Goal: Use online tool/utility: Utilize a website feature to perform a specific function

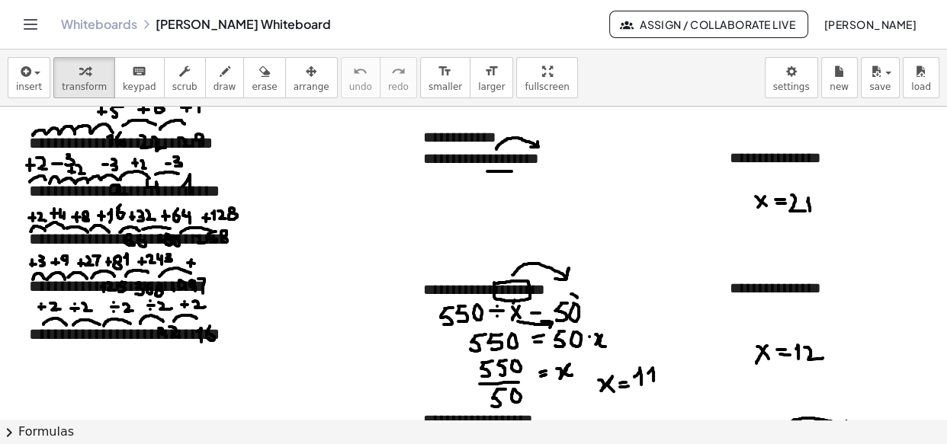
scroll to position [0, 42]
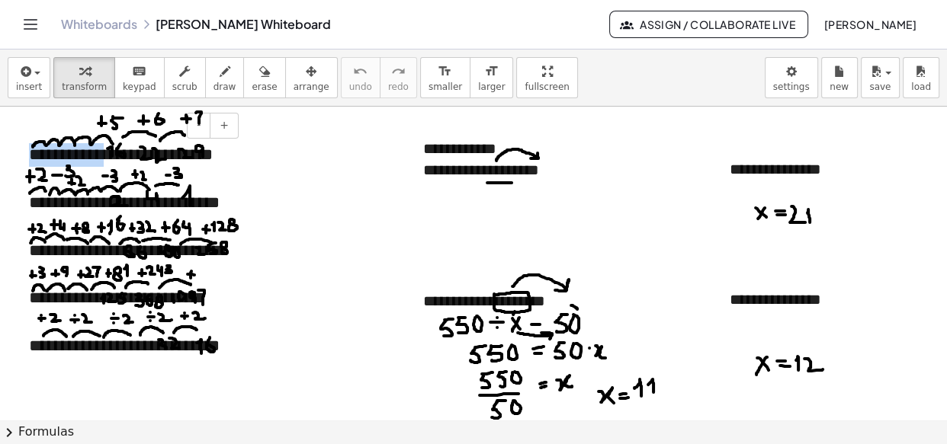
drag, startPoint x: 19, startPoint y: 158, endPoint x: 92, endPoint y: 157, distance: 73.2
click at [92, 157] on div "**********" at bounding box center [128, 251] width 229 height 246
copy div "**********"
click at [433, 169] on div "**********" at bounding box center [522, 170] width 198 height 22
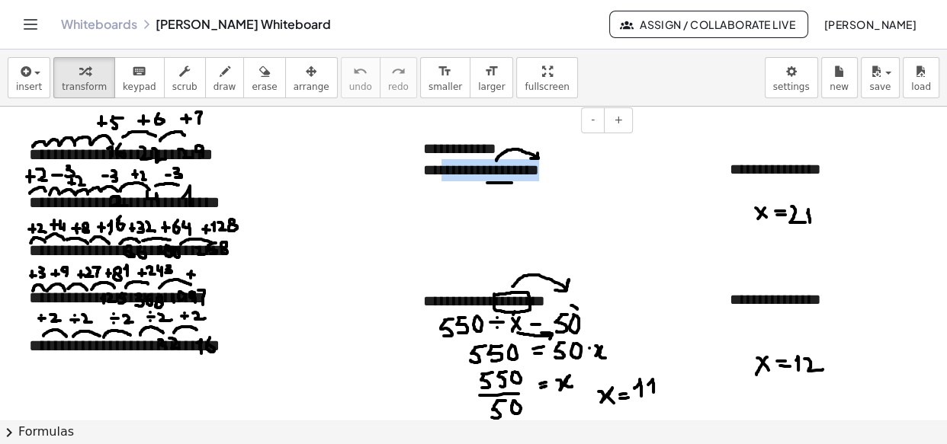
drag, startPoint x: 430, startPoint y: 169, endPoint x: 546, endPoint y: 173, distance: 115.9
click at [546, 173] on div "**********" at bounding box center [522, 170] width 198 height 22
copy div "**********"
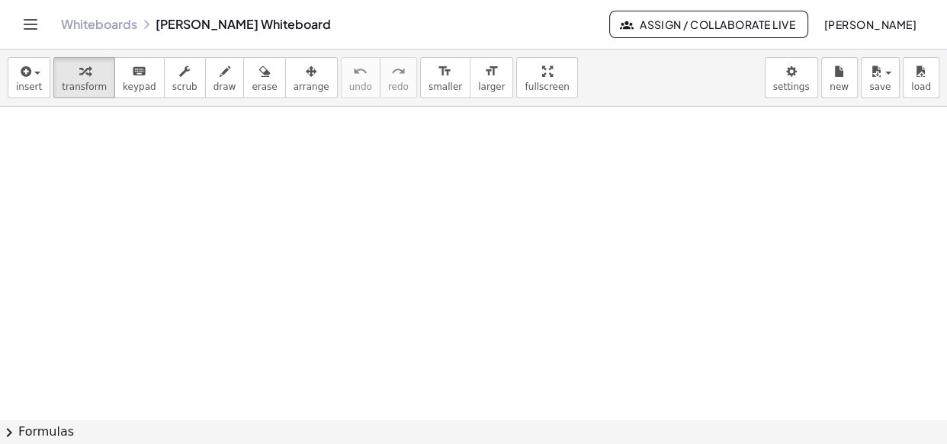
scroll to position [10113, 0]
click at [23, 96] on button "insert" at bounding box center [29, 77] width 43 height 41
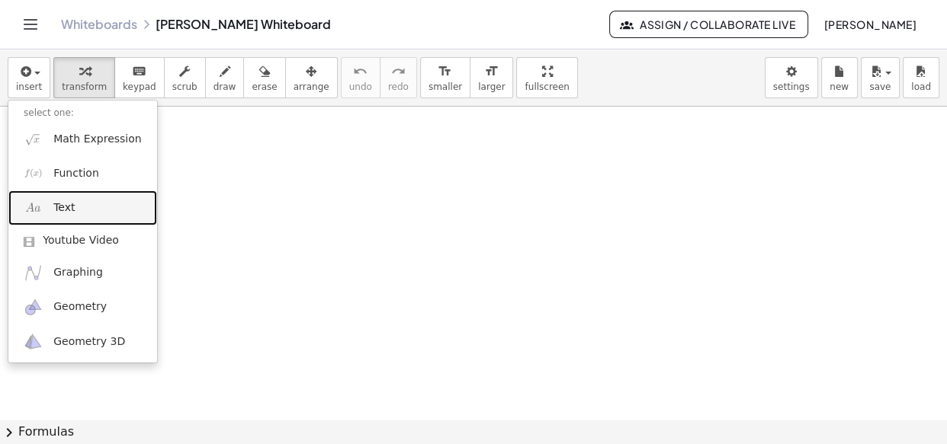
click at [61, 198] on link "Text" at bounding box center [82, 208] width 149 height 34
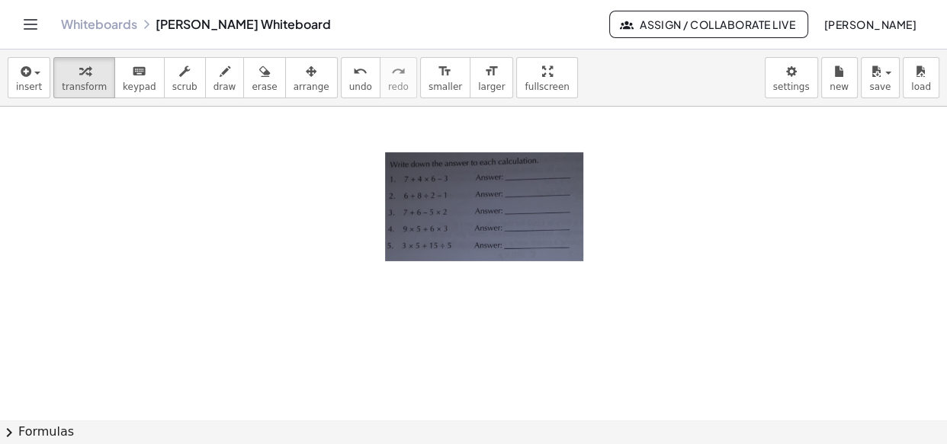
click at [380, 212] on div at bounding box center [377, 217] width 15 height 161
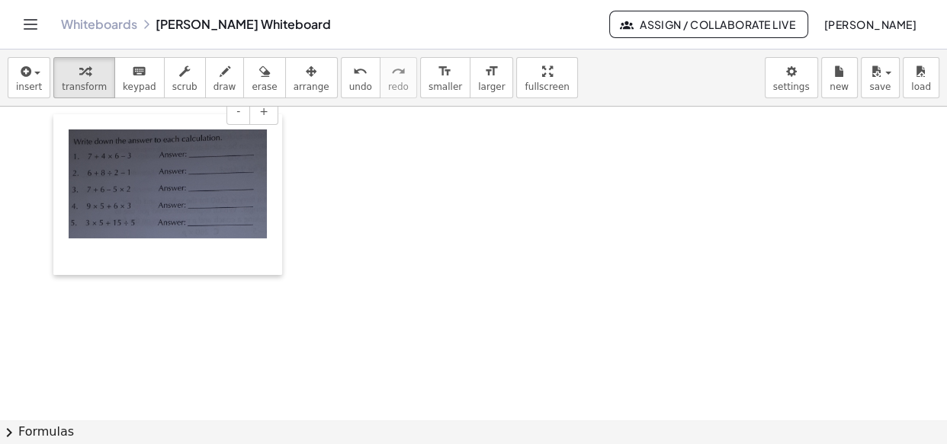
drag, startPoint x: 381, startPoint y: 188, endPoint x: 65, endPoint y: 165, distance: 317.2
click at [65, 165] on div at bounding box center [60, 194] width 15 height 161
click at [265, 228] on img at bounding box center [168, 184] width 198 height 109
click at [207, 259] on div at bounding box center [168, 250] width 198 height 22
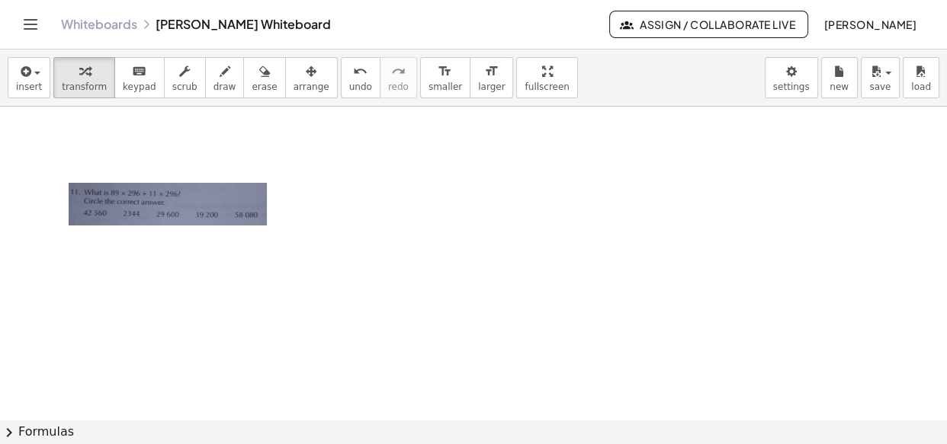
scroll to position [10441, 0]
click at [267, 223] on div at bounding box center [167, 12] width 229 height 452
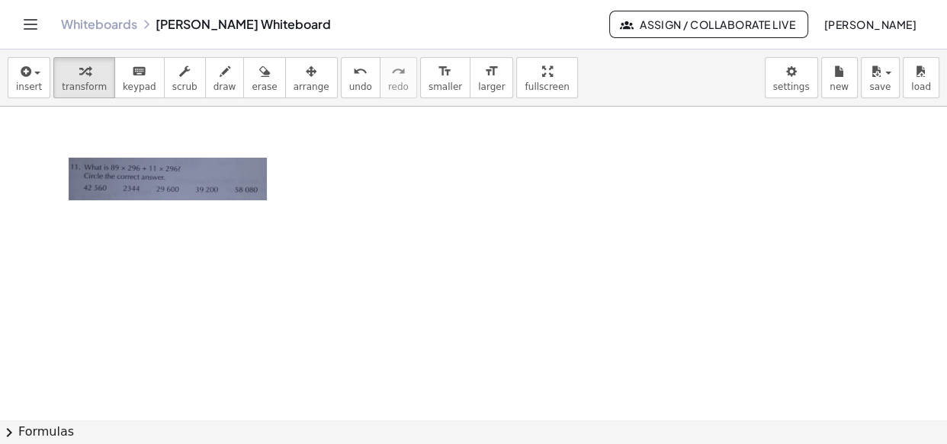
click at [272, 198] on div at bounding box center [167, 1] width 229 height 430
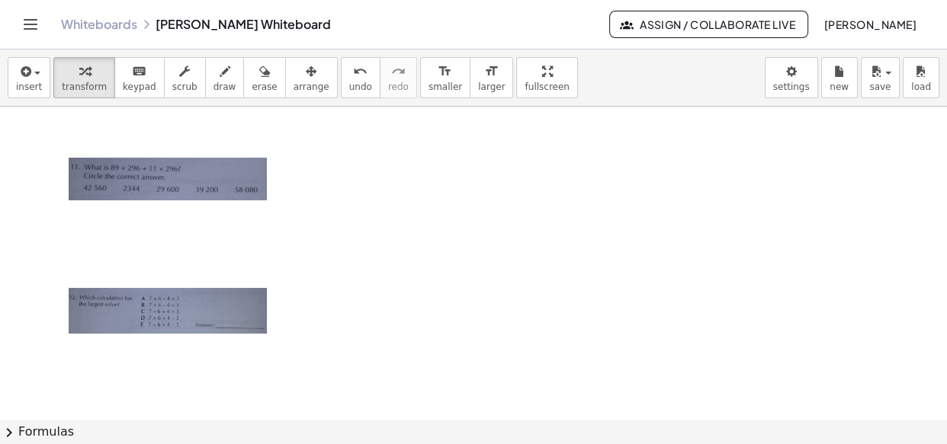
click at [272, 323] on div at bounding box center [167, 67] width 229 height 563
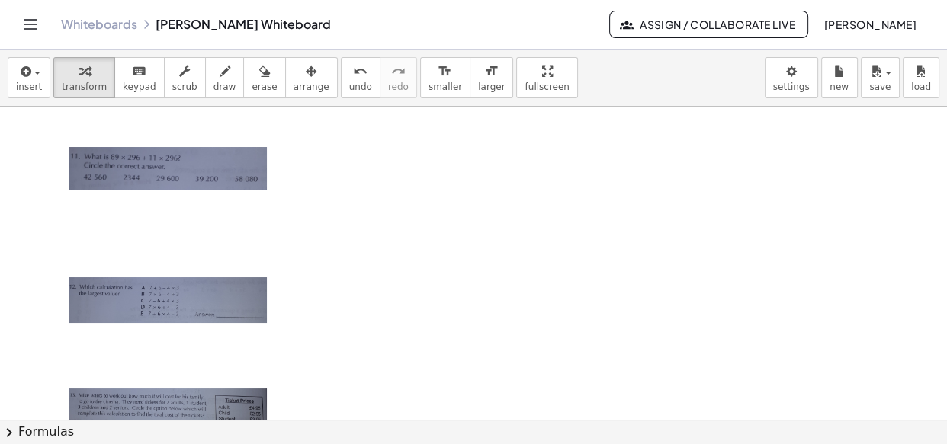
scroll to position [10488, 0]
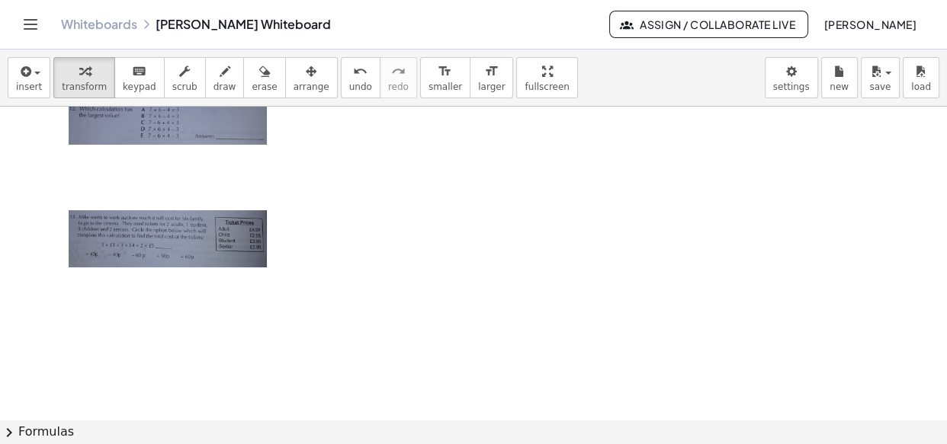
scroll to position [10631, 0]
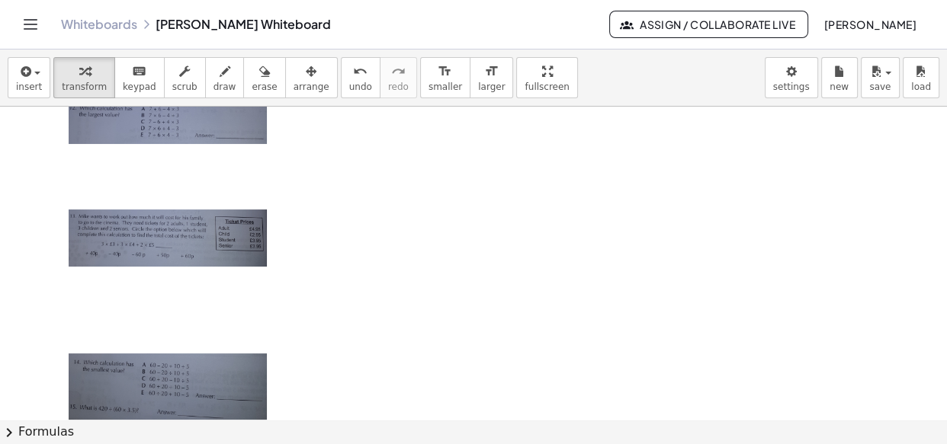
scroll to position [10642, 0]
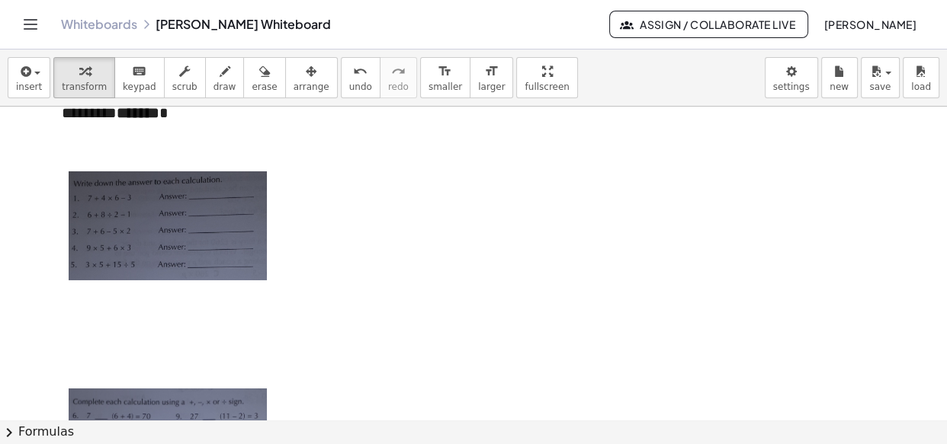
scroll to position [10042, 0]
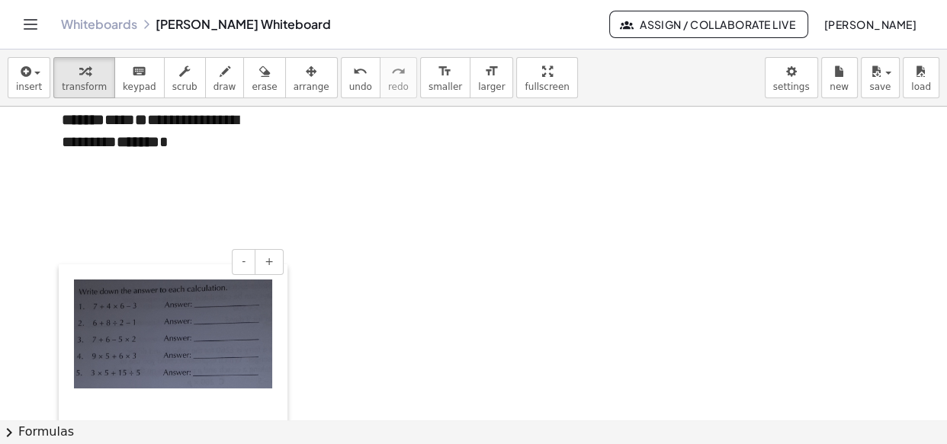
drag, startPoint x: 63, startPoint y: 210, endPoint x: 67, endPoint y: 295, distance: 85.5
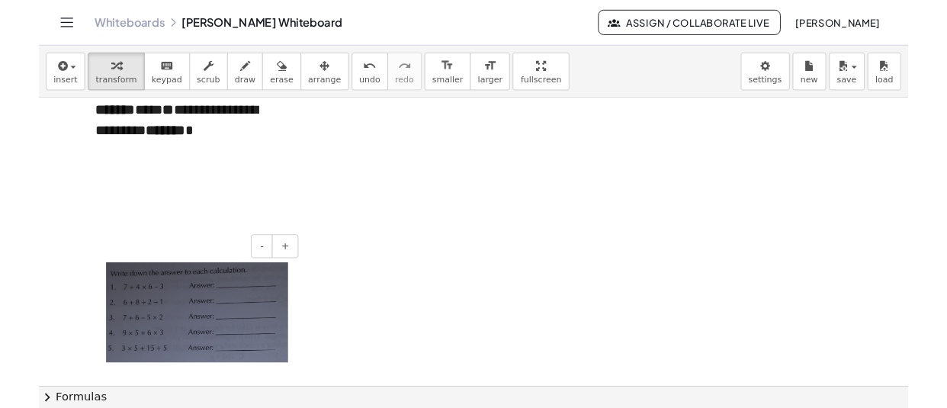
scroll to position [10148, 0]
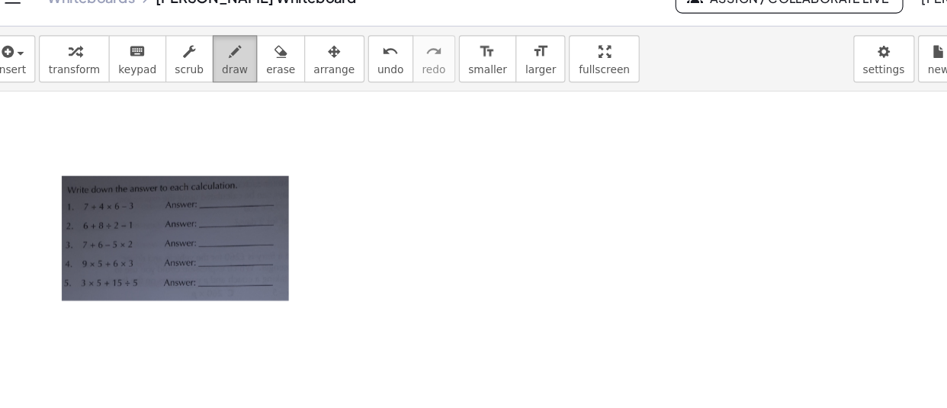
click at [220, 79] on icon "button" at bounding box center [225, 72] width 11 height 18
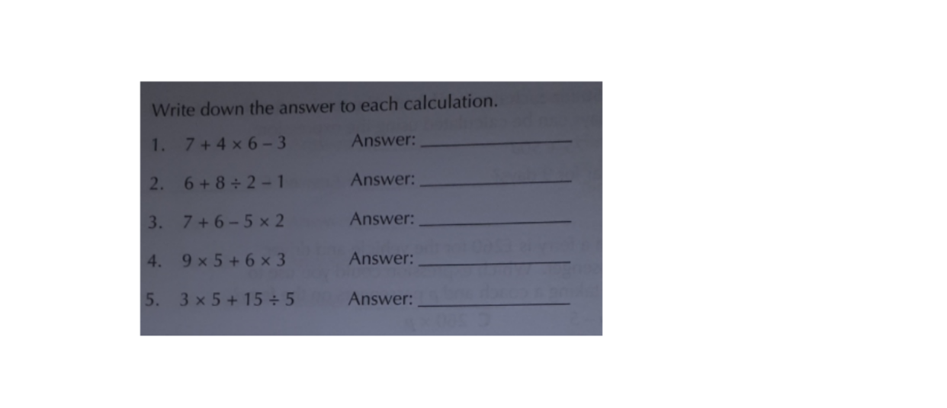
scroll to position [10181, 0]
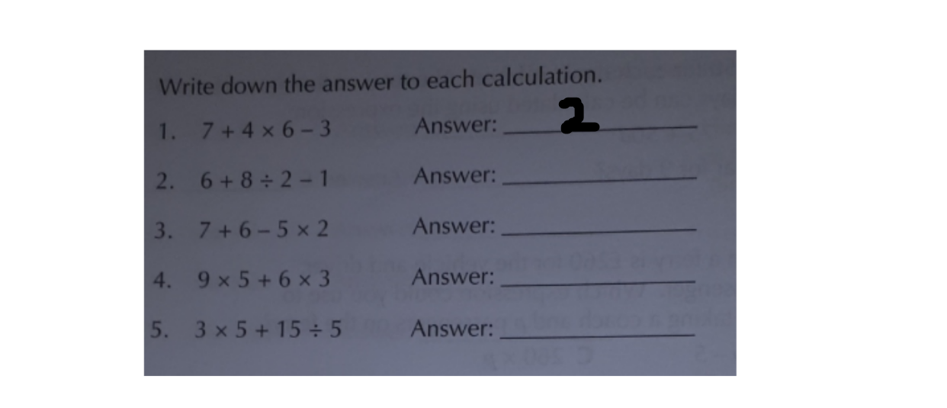
drag, startPoint x: 213, startPoint y: 165, endPoint x: 224, endPoint y: 172, distance: 13.1
drag, startPoint x: 107, startPoint y: 195, endPoint x: 121, endPoint y: 195, distance: 14.5
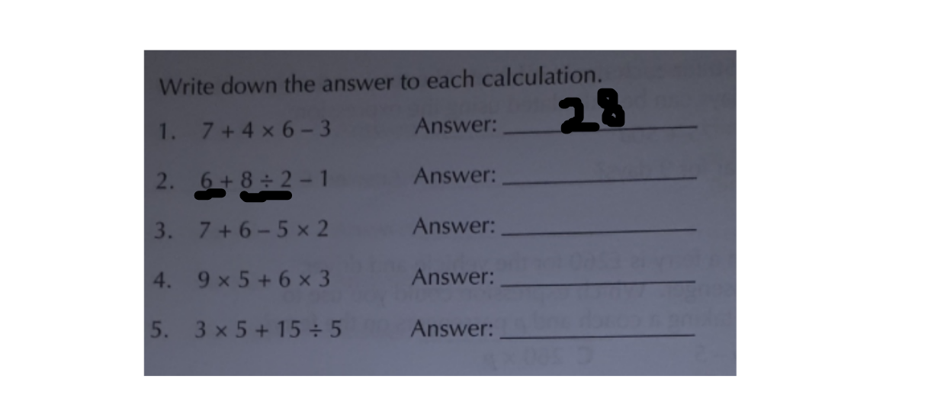
drag, startPoint x: 91, startPoint y: 195, endPoint x: 99, endPoint y: 194, distance: 7.7
drag, startPoint x: 117, startPoint y: 213, endPoint x: 135, endPoint y: 212, distance: 17.6
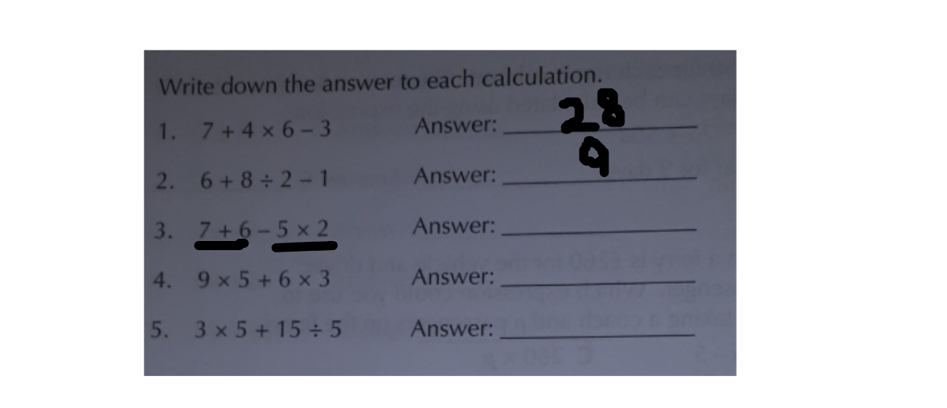
drag, startPoint x: 91, startPoint y: 212, endPoint x: 107, endPoint y: 211, distance: 15.3
drag, startPoint x: 222, startPoint y: 196, endPoint x: 222, endPoint y: 207, distance: 11.4
drag, startPoint x: 73, startPoint y: 223, endPoint x: 85, endPoint y: 215, distance: 14.8
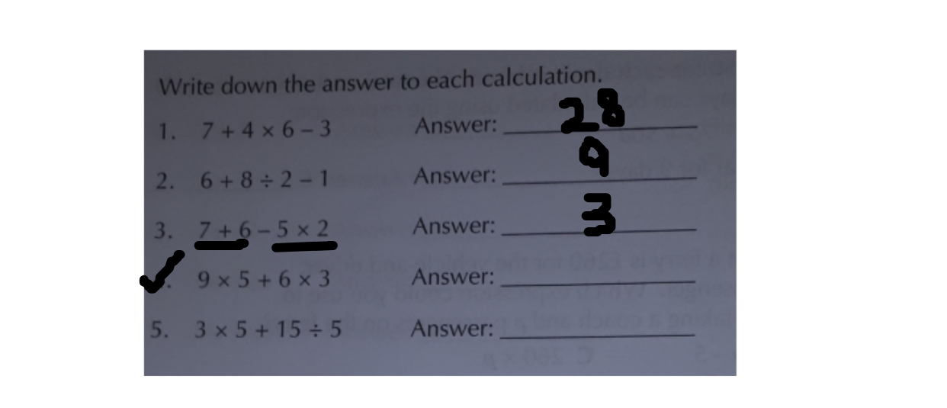
drag, startPoint x: 91, startPoint y: 228, endPoint x: 104, endPoint y: 228, distance: 13.0
drag, startPoint x: 123, startPoint y: 227, endPoint x: 134, endPoint y: 226, distance: 11.5
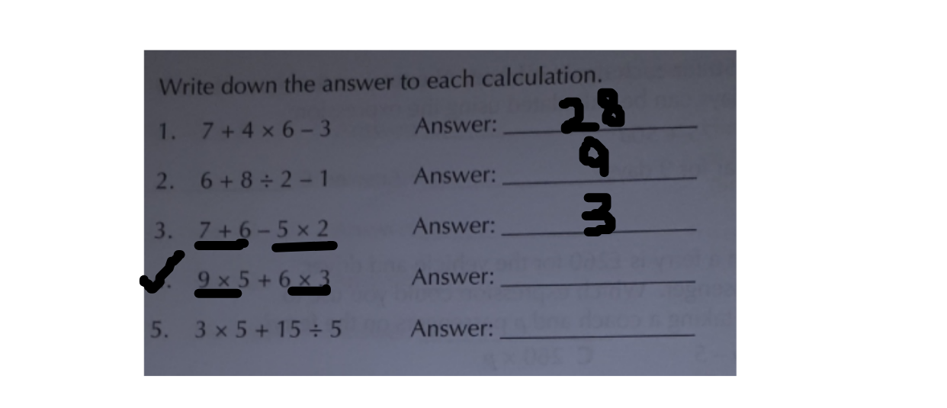
scroll to position [10181, 42]
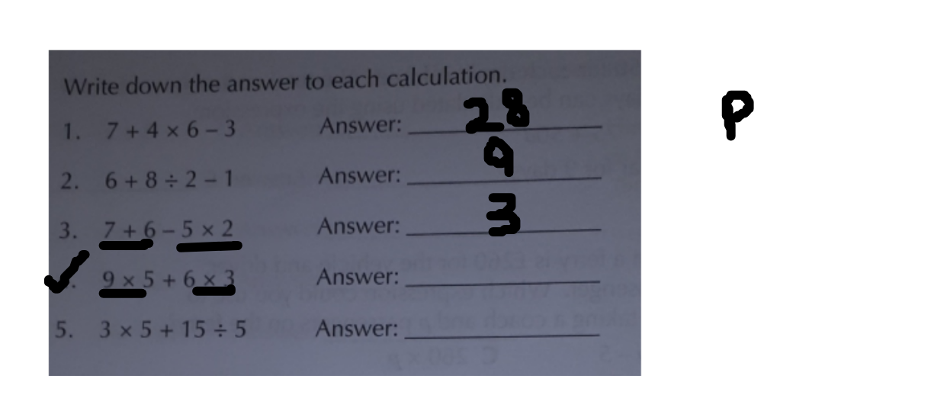
drag, startPoint x: 274, startPoint y: 162, endPoint x: 286, endPoint y: 172, distance: 14.6
drag, startPoint x: 275, startPoint y: 166, endPoint x: 285, endPoint y: 165, distance: 10.0
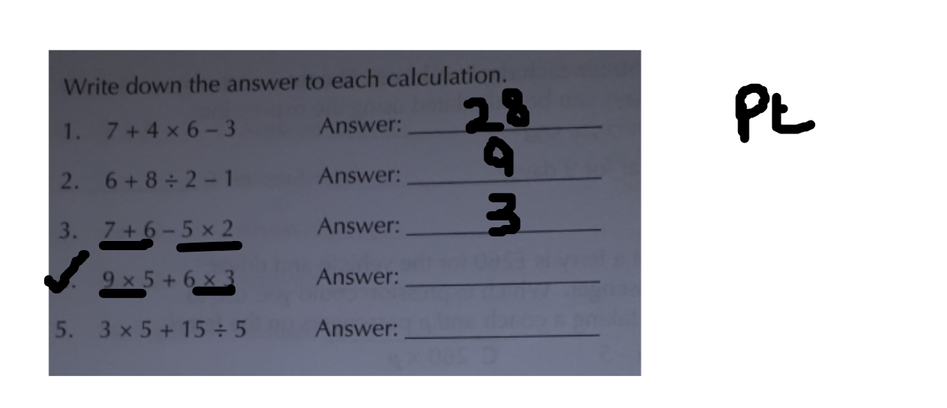
drag, startPoint x: 274, startPoint y: 162, endPoint x: 284, endPoint y: 159, distance: 10.4
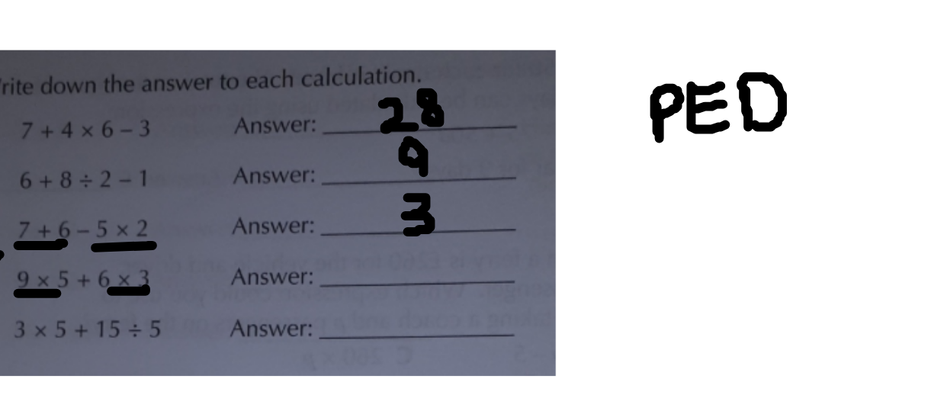
drag, startPoint x: 293, startPoint y: 160, endPoint x: 296, endPoint y: 172, distance: 11.8
drag, startPoint x: 311, startPoint y: 156, endPoint x: 329, endPoint y: 167, distance: 21.2
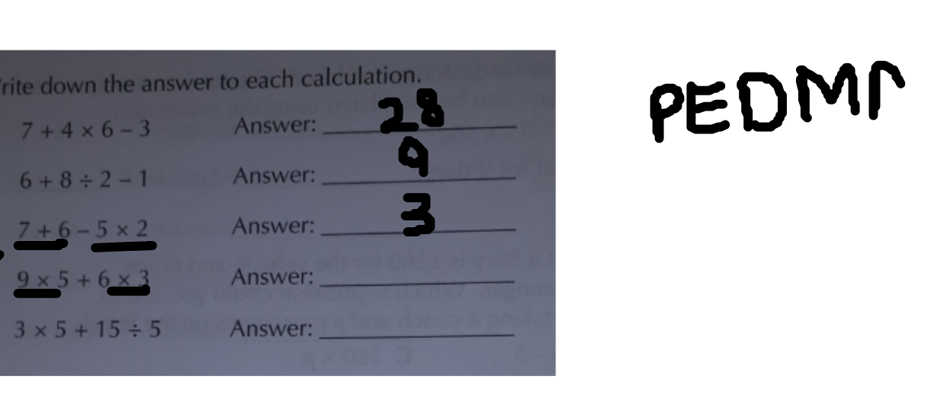
drag, startPoint x: 336, startPoint y: 154, endPoint x: 346, endPoint y: 164, distance: 14.0
drag, startPoint x: 336, startPoint y: 160, endPoint x: 345, endPoint y: 159, distance: 9.2
drag, startPoint x: 357, startPoint y: 149, endPoint x: 352, endPoint y: 162, distance: 13.7
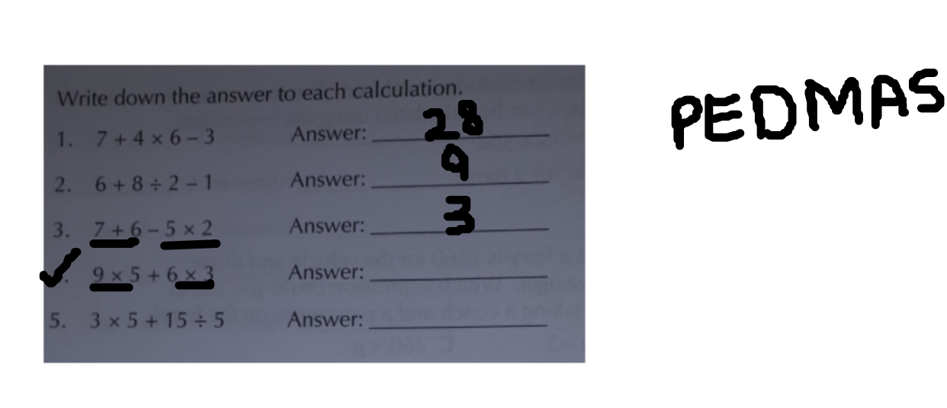
scroll to position [10181, 20]
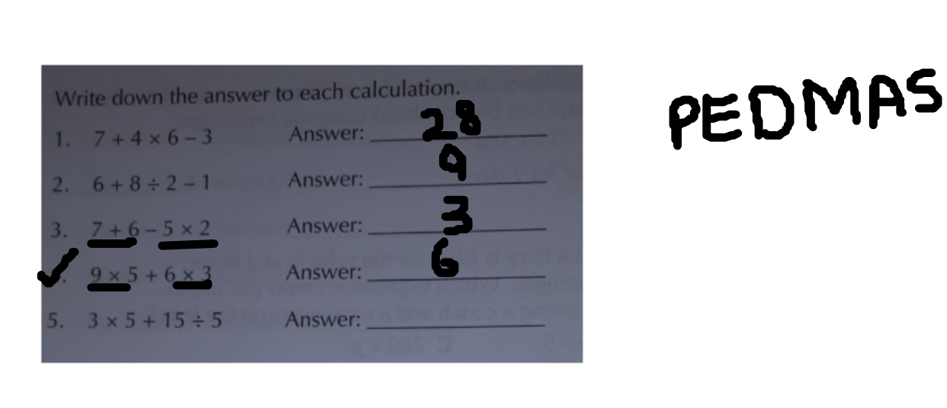
drag, startPoint x: 201, startPoint y: 211, endPoint x: 199, endPoint y: 219, distance: 7.8
drag, startPoint x: 208, startPoint y: 211, endPoint x: 210, endPoint y: 222, distance: 10.8
drag, startPoint x: 50, startPoint y: 238, endPoint x: 61, endPoint y: 234, distance: 12.1
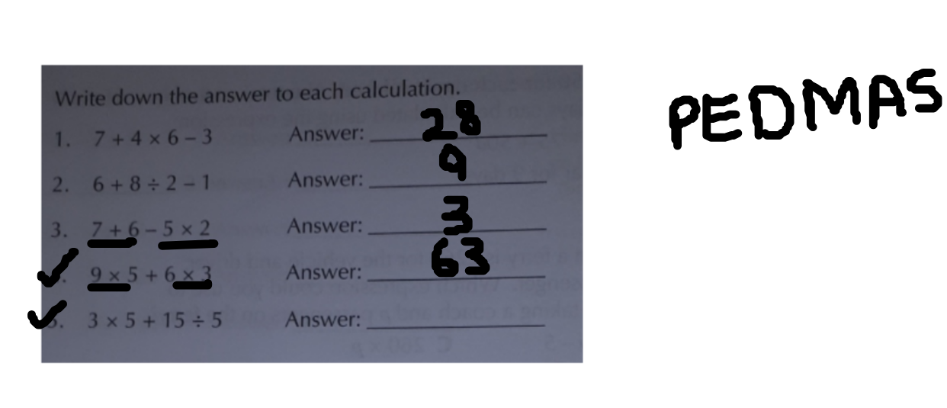
drag, startPoint x: 198, startPoint y: 232, endPoint x: 199, endPoint y: 240, distance: 8.4
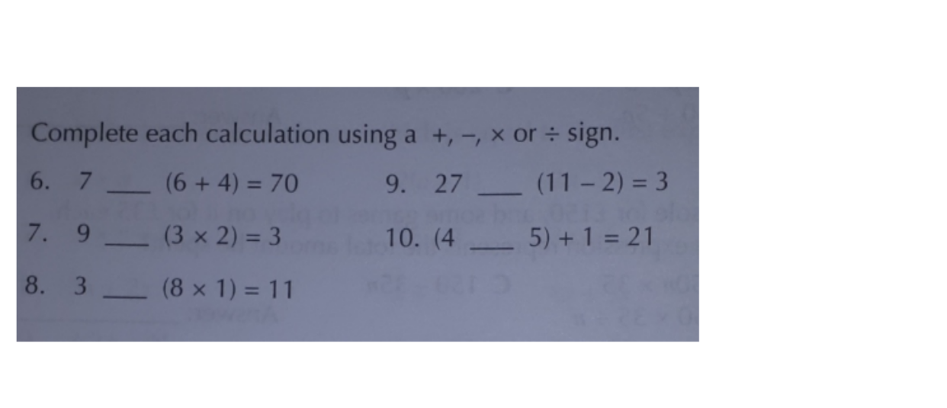
scroll to position [10381, 8]
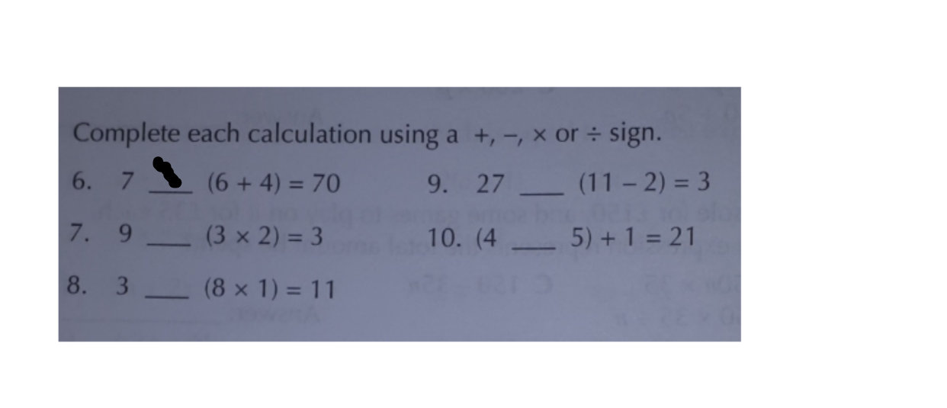
drag, startPoint x: 95, startPoint y: 185, endPoint x: 100, endPoint y: 191, distance: 8.1
drag, startPoint x: 100, startPoint y: 183, endPoint x: 95, endPoint y: 192, distance: 10.6
drag, startPoint x: 91, startPoint y: 206, endPoint x: 101, endPoint y: 206, distance: 9.1
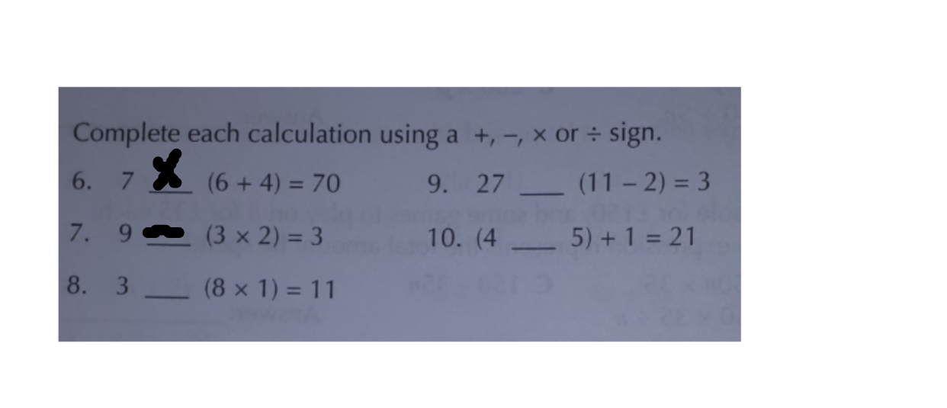
drag, startPoint x: 92, startPoint y: 220, endPoint x: 101, endPoint y: 220, distance: 8.4
drag, startPoint x: 201, startPoint y: 189, endPoint x: 210, endPoint y: 188, distance: 8.4
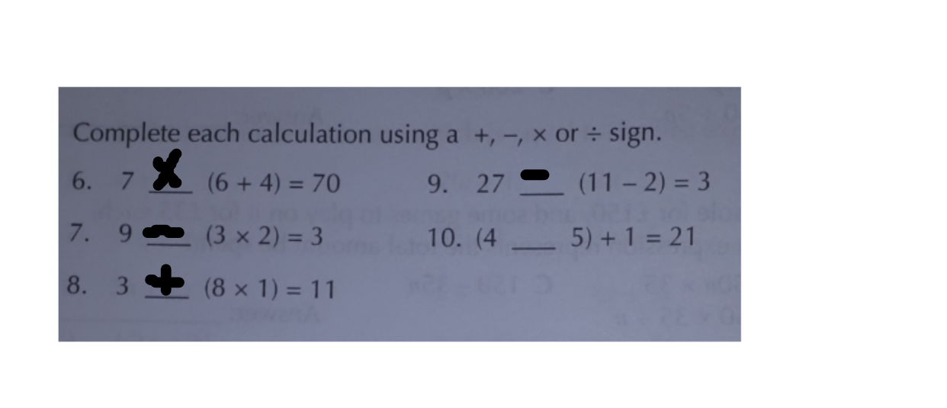
drag, startPoint x: 198, startPoint y: 204, endPoint x: 205, endPoint y: 208, distance: 7.8
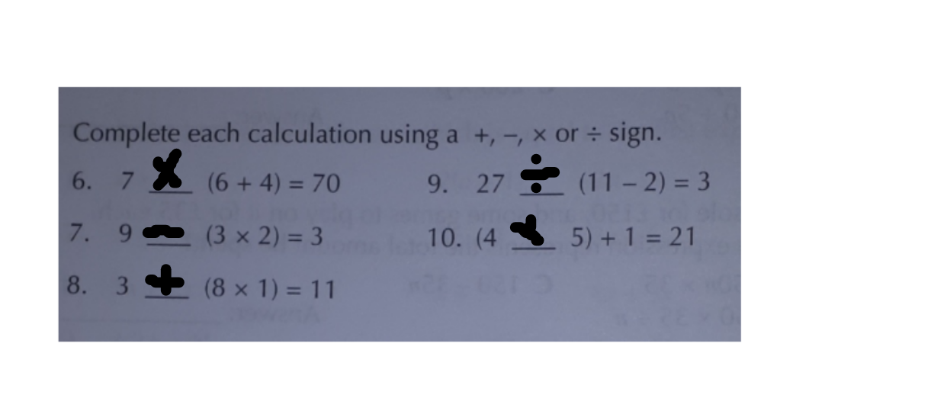
drag, startPoint x: 203, startPoint y: 202, endPoint x: 201, endPoint y: 210, distance: 8.0
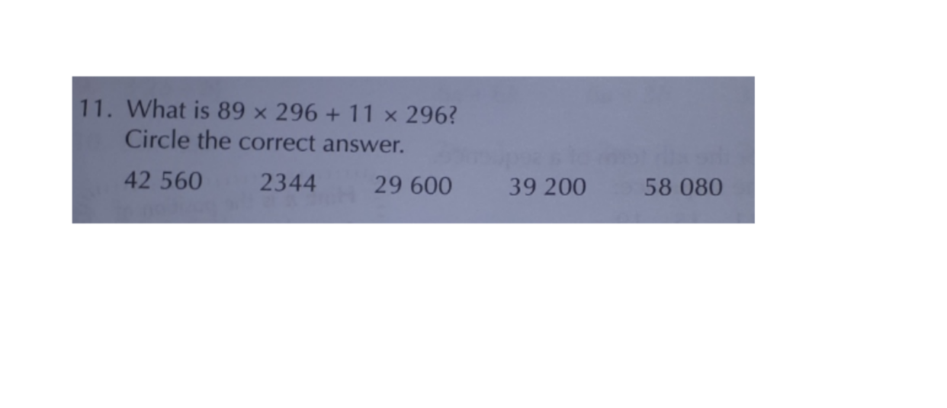
scroll to position [10509, 4]
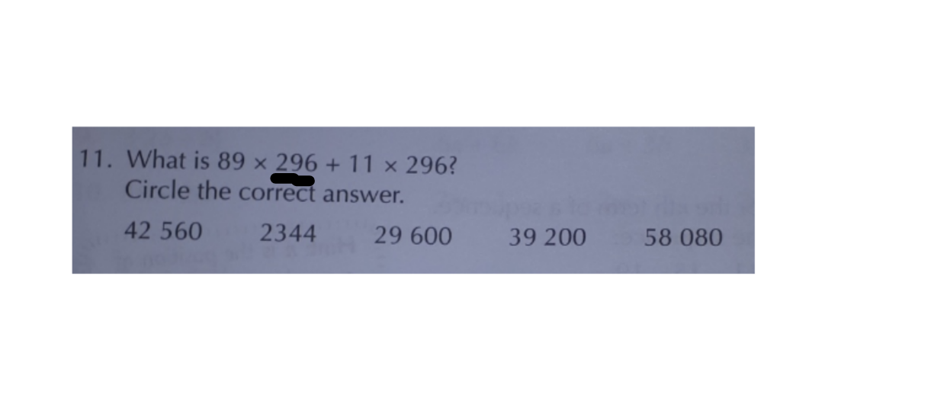
drag, startPoint x: 128, startPoint y: 190, endPoint x: 140, endPoint y: 191, distance: 11.5
drag, startPoint x: 164, startPoint y: 191, endPoint x: 178, endPoint y: 191, distance: 14.5
drag, startPoint x: 148, startPoint y: 159, endPoint x: 156, endPoint y: 168, distance: 11.9
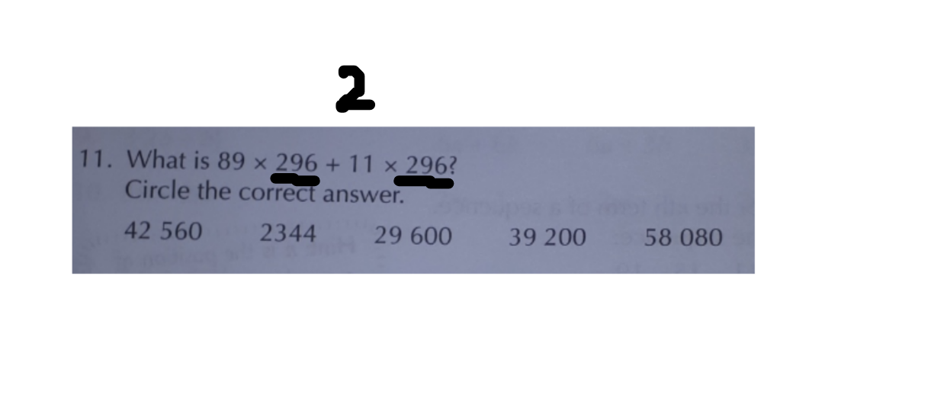
drag, startPoint x: 167, startPoint y: 159, endPoint x: 167, endPoint y: 168, distance: 8.4
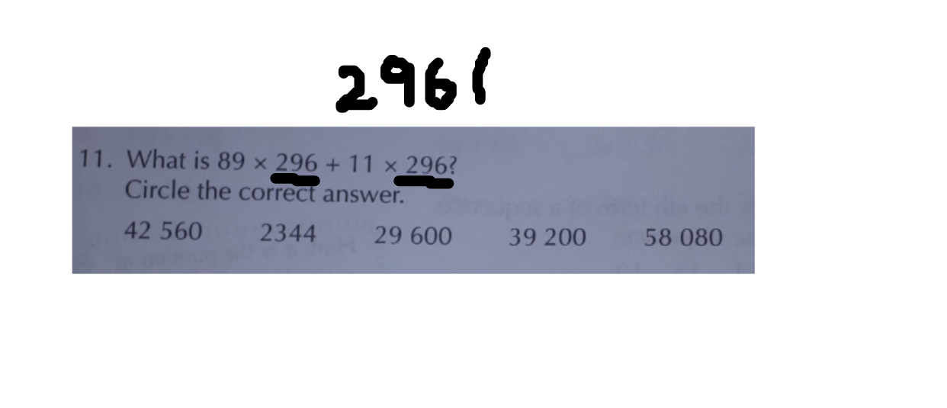
drag, startPoint x: 189, startPoint y: 153, endPoint x: 190, endPoint y: 169, distance: 16.0
drag, startPoint x: 213, startPoint y: 155, endPoint x: 215, endPoint y: 167, distance: 12.3
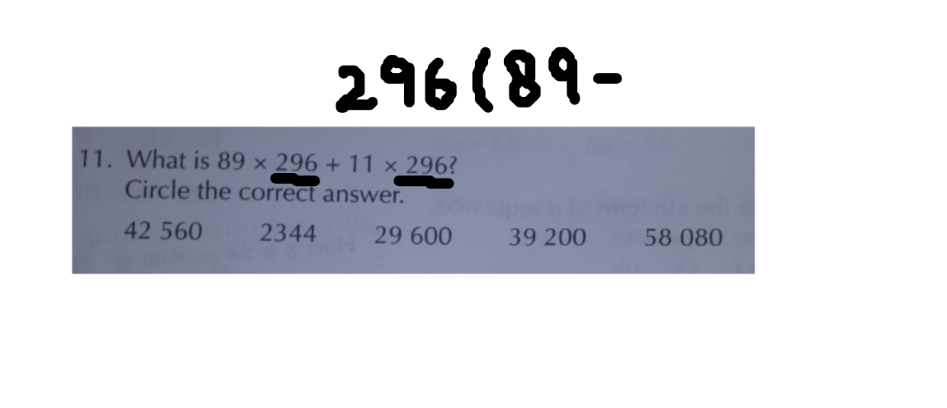
drag, startPoint x: 222, startPoint y: 161, endPoint x: 230, endPoint y: 161, distance: 8.4
drag, startPoint x: 239, startPoint y: 155, endPoint x: 242, endPoint y: 165, distance: 10.6
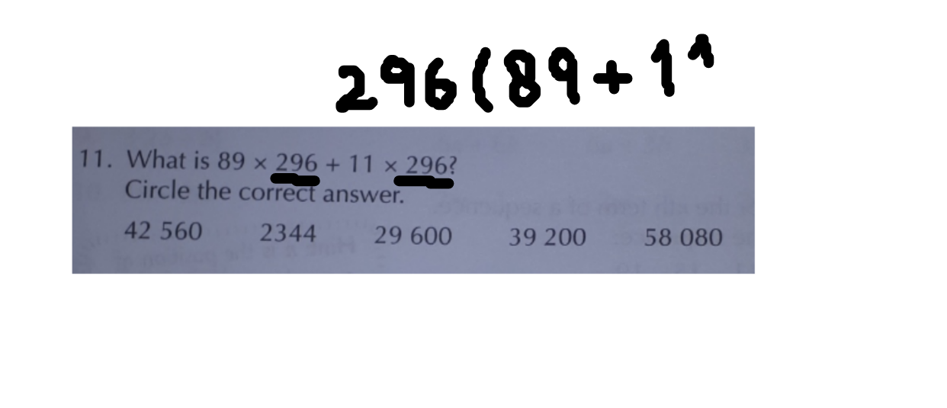
drag, startPoint x: 249, startPoint y: 154, endPoint x: 255, endPoint y: 162, distance: 9.9
drag, startPoint x: 258, startPoint y: 146, endPoint x: 262, endPoint y: 166, distance: 20.9
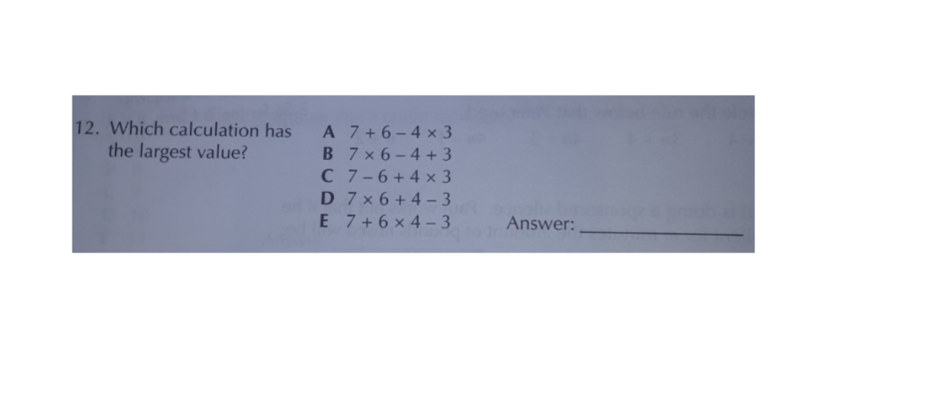
scroll to position [10650, 4]
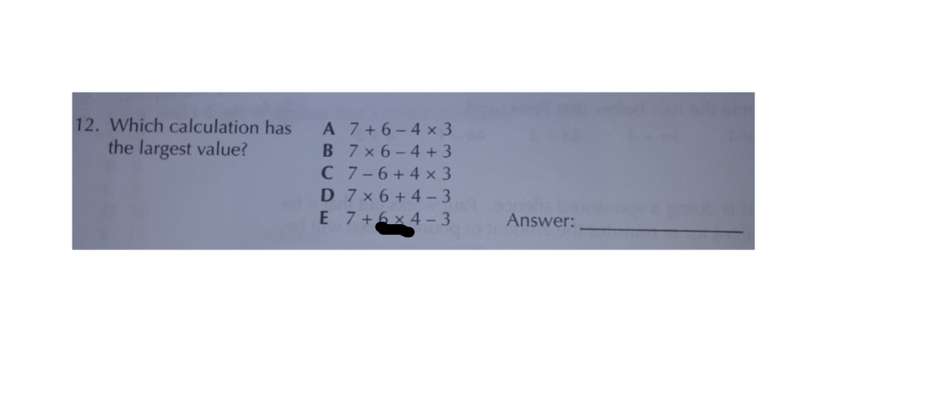
drag, startPoint x: 159, startPoint y: 204, endPoint x: 167, endPoint y: 206, distance: 8.5
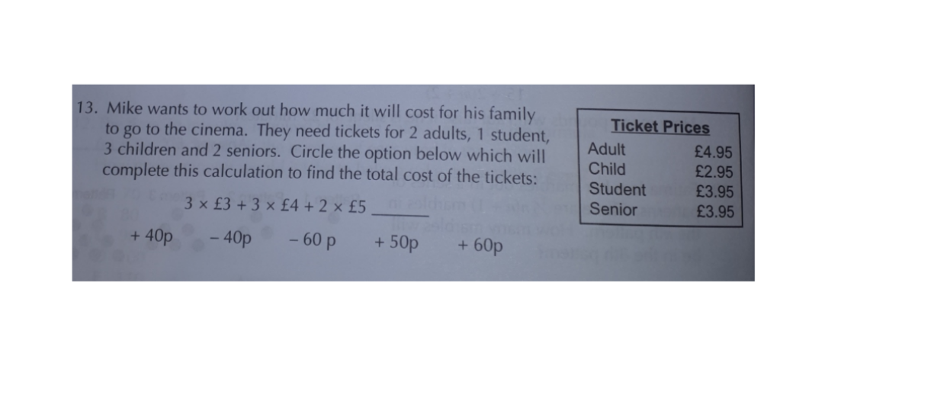
scroll to position [10765, 4]
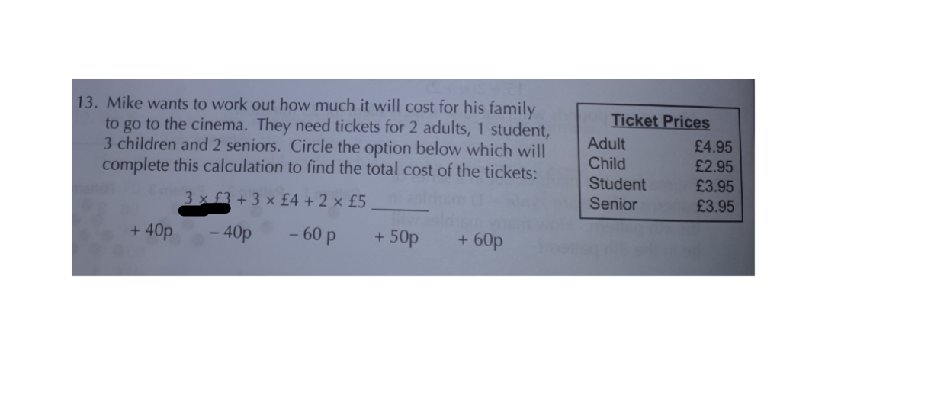
drag, startPoint x: 114, startPoint y: 199, endPoint x: 101, endPoint y: 200, distance: 12.2
drag, startPoint x: 133, startPoint y: 201, endPoint x: 122, endPoint y: 200, distance: 10.7
drag, startPoint x: 153, startPoint y: 199, endPoint x: 142, endPoint y: 199, distance: 11.4
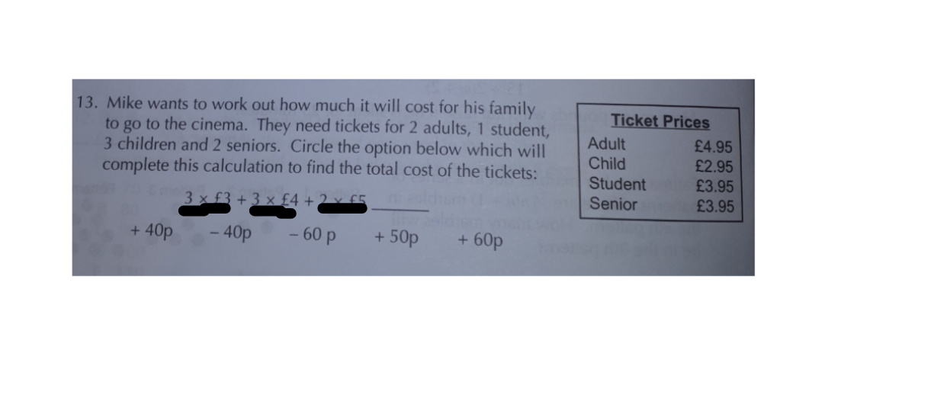
drag, startPoint x: 153, startPoint y: 201, endPoint x: 142, endPoint y: 200, distance: 11.5
drag, startPoint x: 151, startPoint y: 223, endPoint x: 149, endPoint y: 233, distance: 10.2
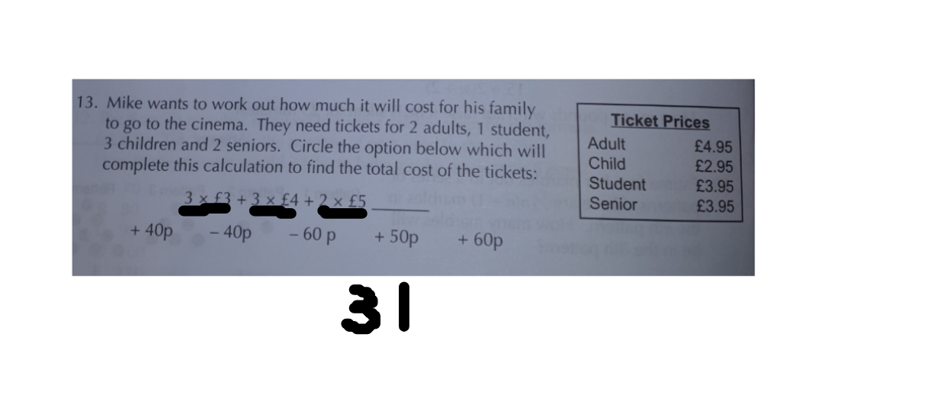
drag, startPoint x: 165, startPoint y: 222, endPoint x: 165, endPoint y: 234, distance: 12.2
drag, startPoint x: 144, startPoint y: 223, endPoint x: 137, endPoint y: 233, distance: 12.7
drag, startPoint x: 140, startPoint y: 218, endPoint x: 140, endPoint y: 242, distance: 24.4
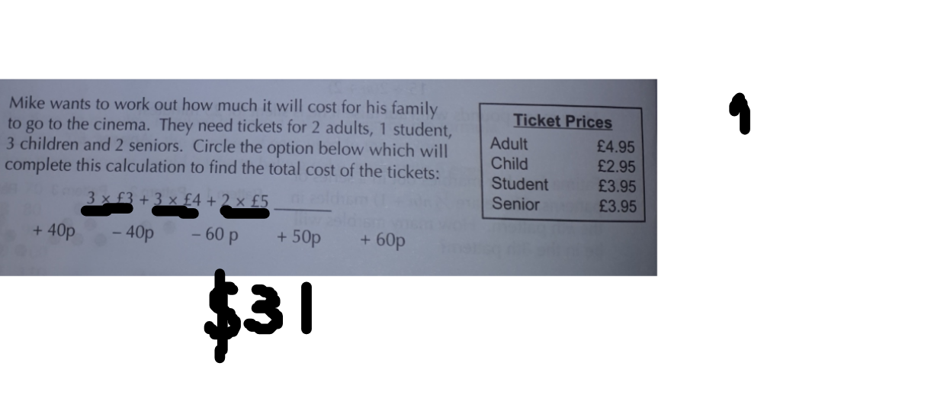
drag, startPoint x: 252, startPoint y: 171, endPoint x: 255, endPoint y: 181, distance: 11.1
drag, startPoint x: 273, startPoint y: 167, endPoint x: 265, endPoint y: 179, distance: 14.8
drag, startPoint x: 267, startPoint y: 162, endPoint x: 269, endPoint y: 187, distance: 24.5
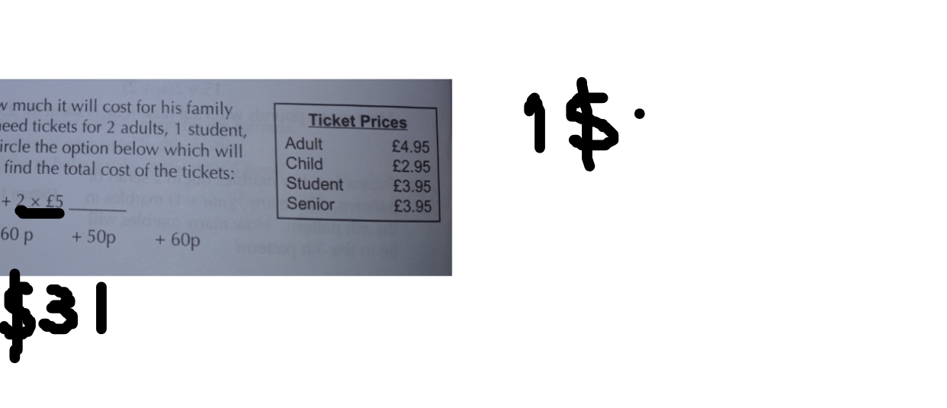
drag, startPoint x: 284, startPoint y: 175, endPoint x: 292, endPoint y: 175, distance: 8.4
drag, startPoint x: 305, startPoint y: 165, endPoint x: 306, endPoint y: 178, distance: 13.0
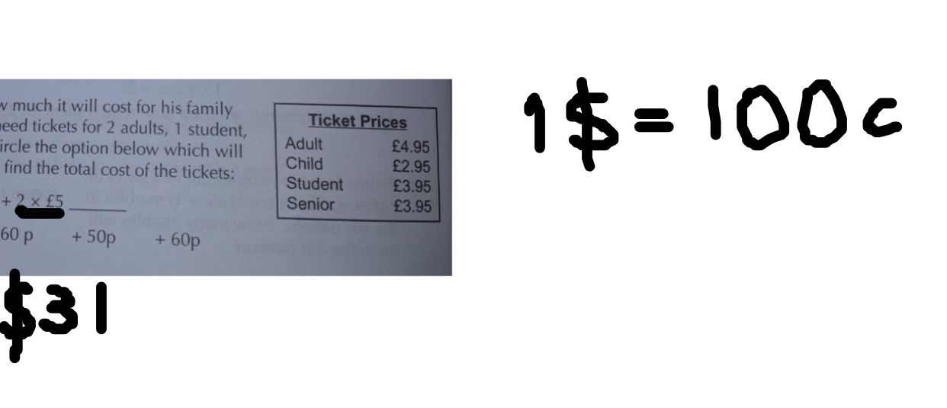
drag, startPoint x: 256, startPoint y: 198, endPoint x: 255, endPoint y: 212, distance: 13.8
drag, startPoint x: 271, startPoint y: 199, endPoint x: 275, endPoint y: 212, distance: 13.5
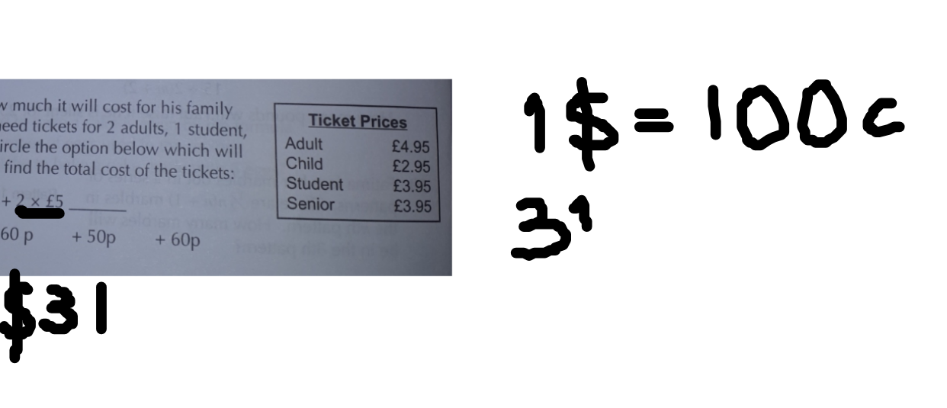
drag, startPoint x: 290, startPoint y: 197, endPoint x: 283, endPoint y: 210, distance: 14.0
drag, startPoint x: 284, startPoint y: 192, endPoint x: 285, endPoint y: 217, distance: 24.4
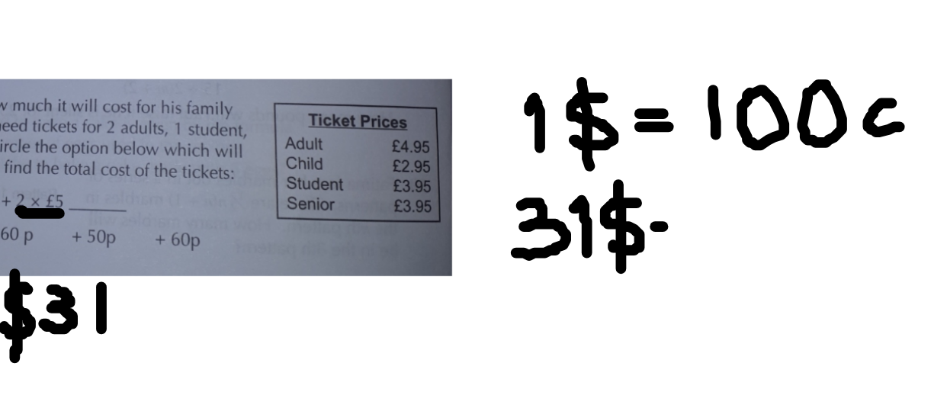
drag, startPoint x: 309, startPoint y: 197, endPoint x: 308, endPoint y: 210, distance: 12.2
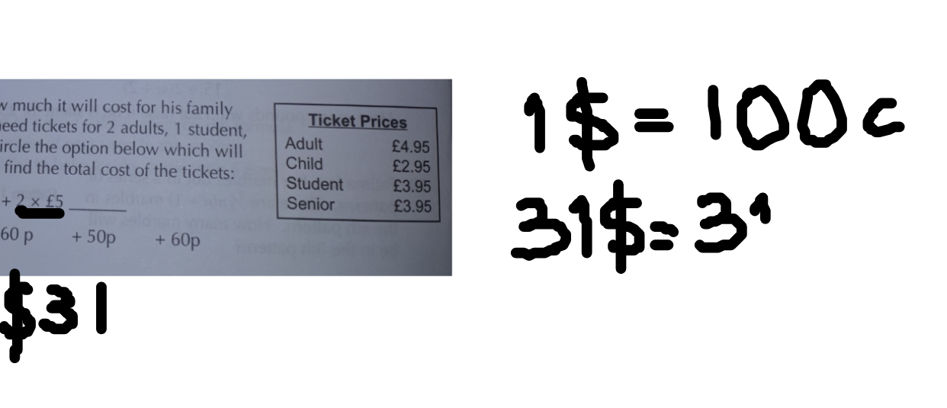
drag, startPoint x: 324, startPoint y: 200, endPoint x: 328, endPoint y: 210, distance: 10.6
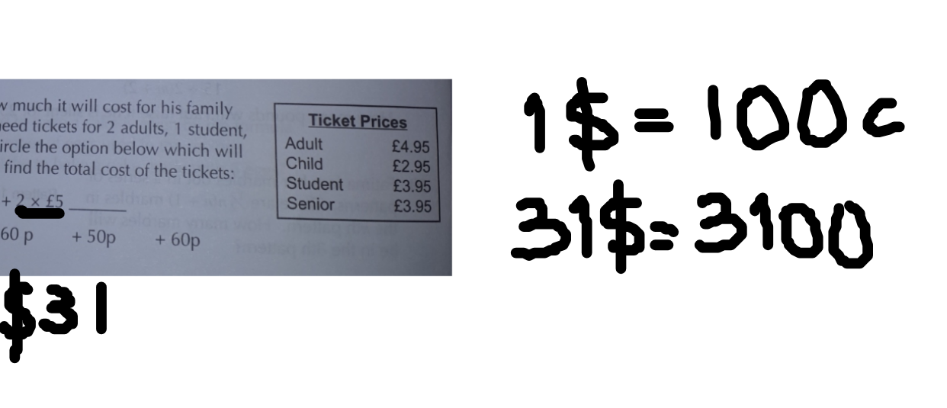
drag, startPoint x: 368, startPoint y: 200, endPoint x: 222, endPoint y: 146, distance: 155.8
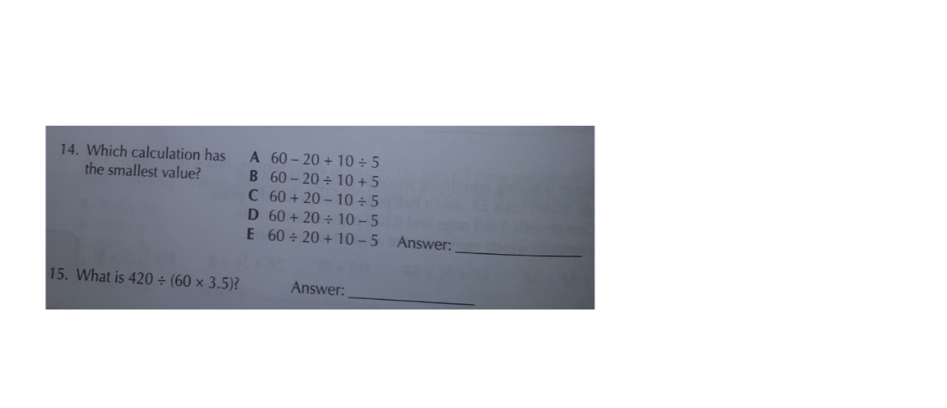
scroll to position [10925, 0]
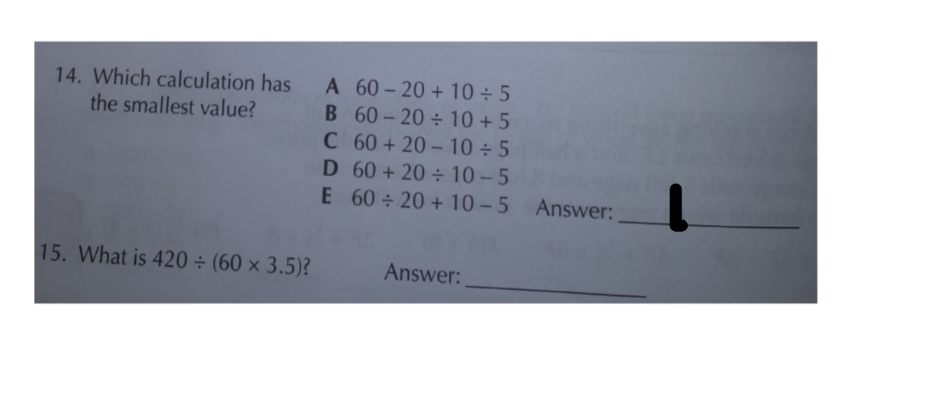
drag, startPoint x: 236, startPoint y: 183, endPoint x: 243, endPoint y: 192, distance: 11.9
drag, startPoint x: 234, startPoint y: 182, endPoint x: 243, endPoint y: 182, distance: 9.1
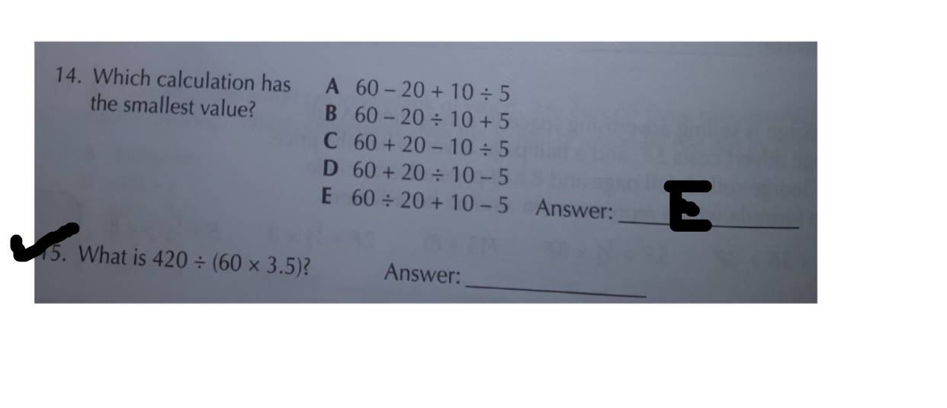
drag, startPoint x: 69, startPoint y: 196, endPoint x: 83, endPoint y: 193, distance: 14.8
drag, startPoint x: 200, startPoint y: 197, endPoint x: 211, endPoint y: 207, distance: 15.1
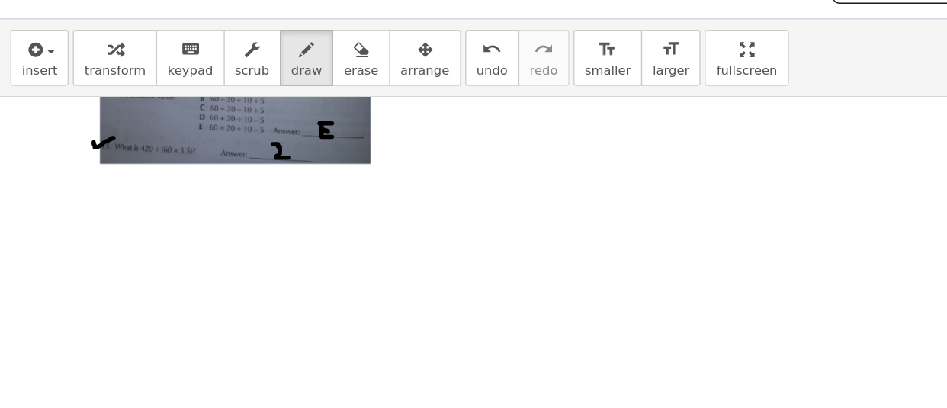
scroll to position [10986, 0]
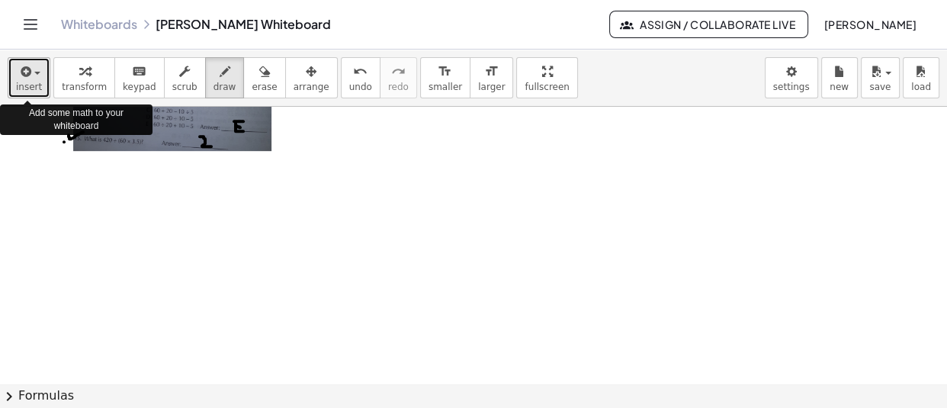
click at [28, 68] on icon "button" at bounding box center [25, 72] width 14 height 18
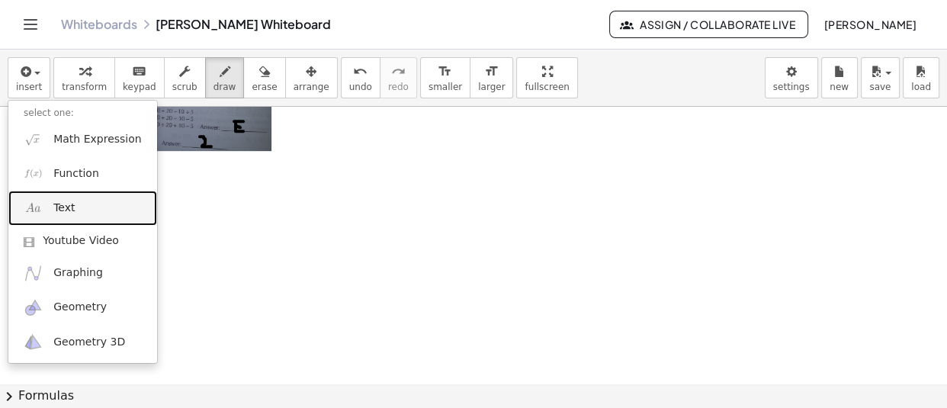
click at [55, 215] on link "Text" at bounding box center [82, 208] width 149 height 34
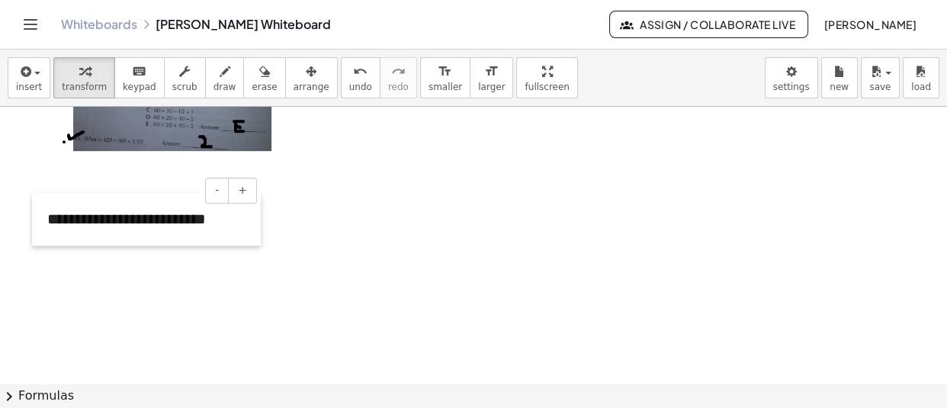
drag, startPoint x: 390, startPoint y: 162, endPoint x: 33, endPoint y: 217, distance: 361.7
click at [33, 217] on div at bounding box center [39, 219] width 15 height 53
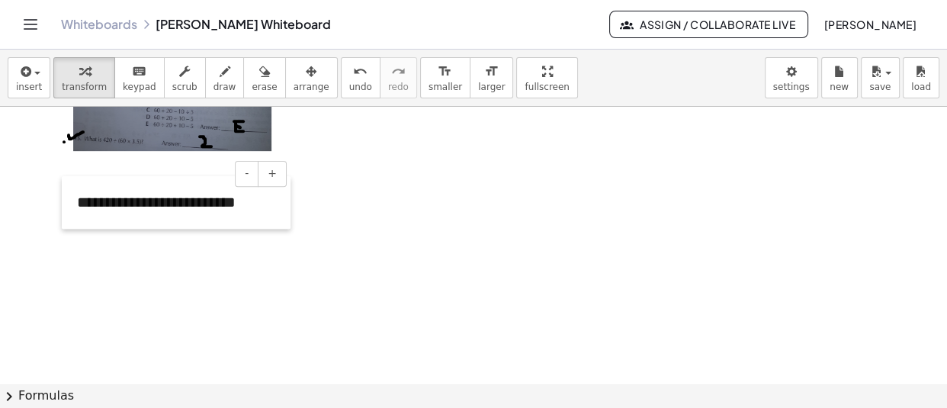
drag, startPoint x: 30, startPoint y: 210, endPoint x: 69, endPoint y: 198, distance: 40.0
click at [69, 198] on div at bounding box center [69, 202] width 15 height 53
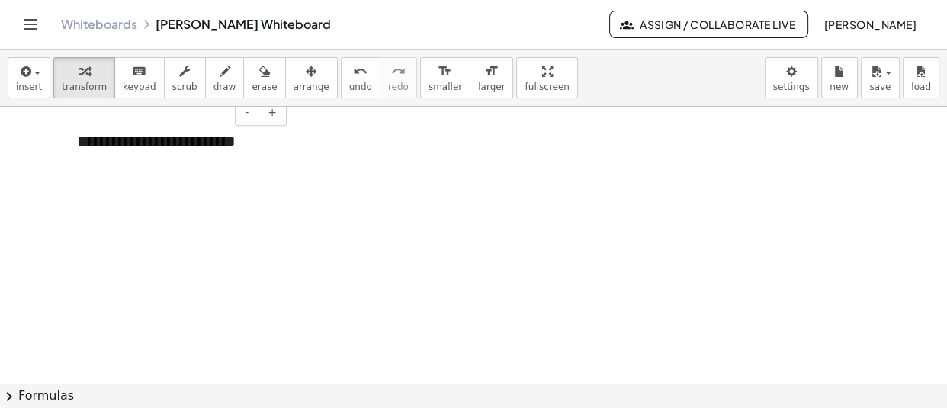
scroll to position [11047, 0]
click at [233, 139] on div "**********" at bounding box center [176, 141] width 229 height 53
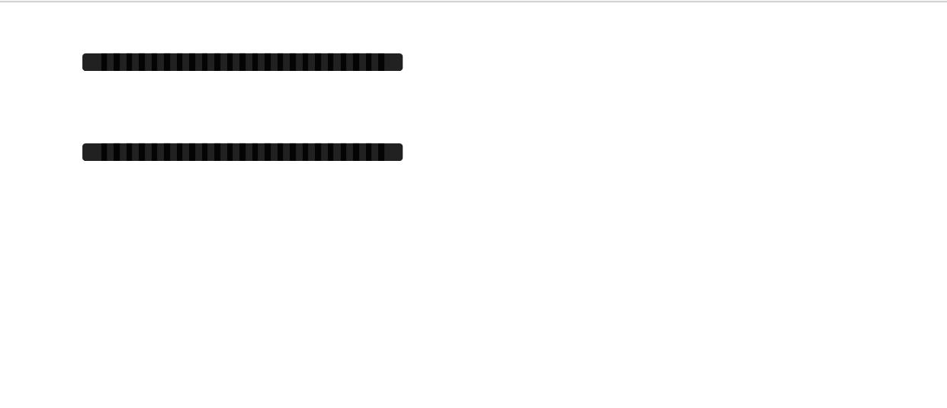
scroll to position [11048, 0]
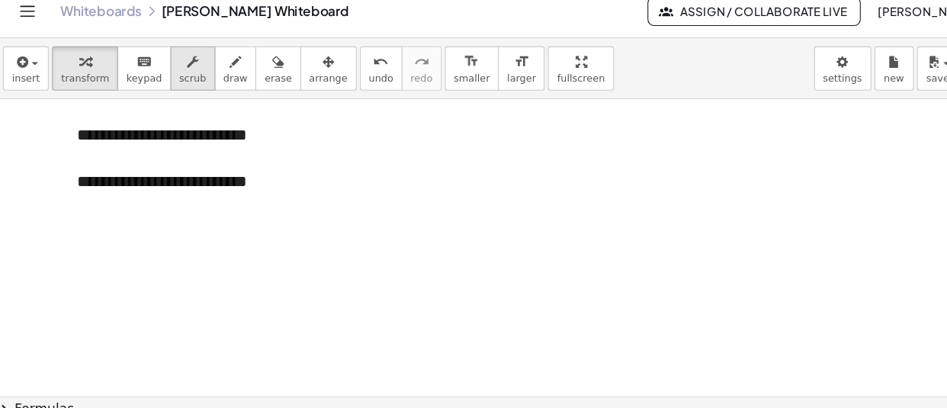
click at [185, 91] on button "scrub" at bounding box center [185, 77] width 42 height 41
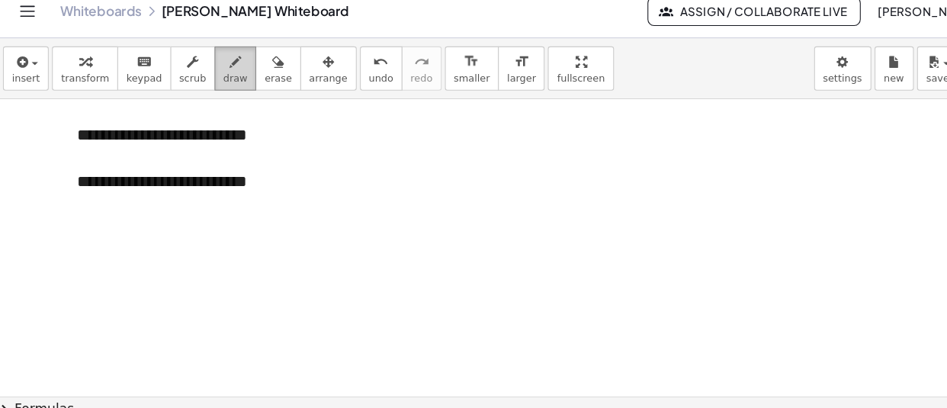
click at [213, 85] on span "draw" at bounding box center [224, 87] width 23 height 11
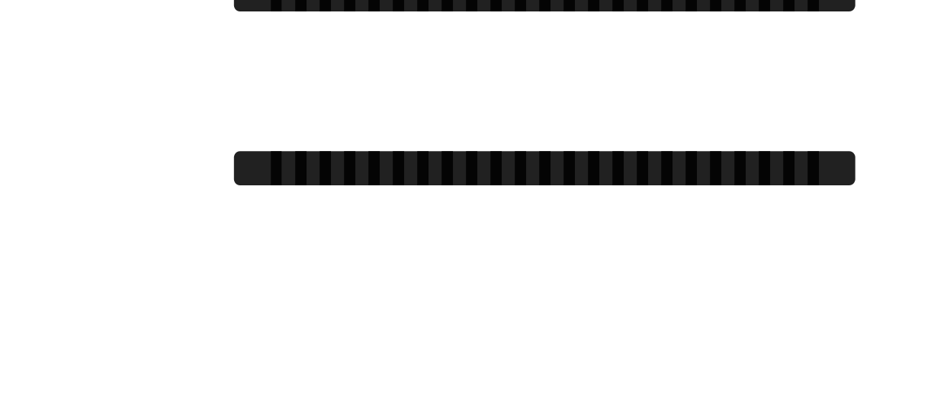
scroll to position [11048, 16]
drag, startPoint x: 62, startPoint y: 192, endPoint x: 78, endPoint y: 192, distance: 16.0
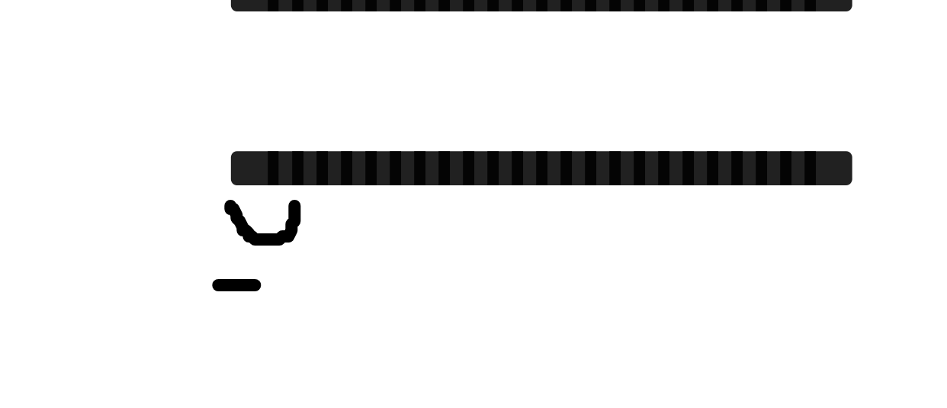
drag, startPoint x: 59, startPoint y: 212, endPoint x: 68, endPoint y: 212, distance: 9.1
drag, startPoint x: 70, startPoint y: 207, endPoint x: 72, endPoint y: 217, distance: 10.2
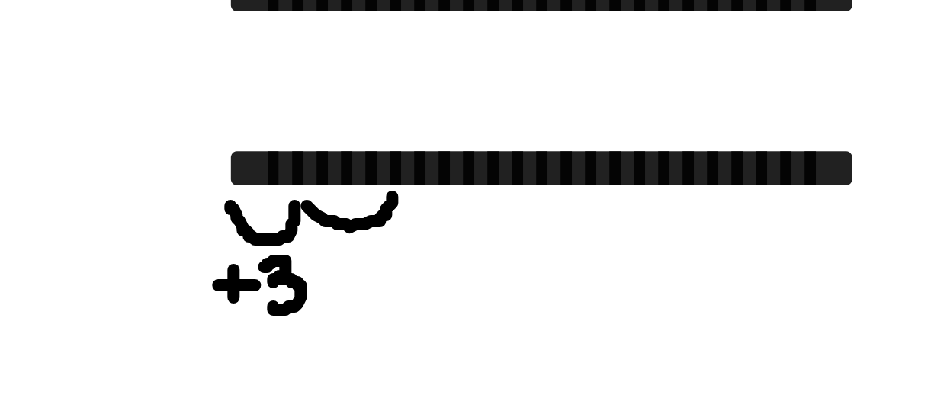
drag, startPoint x: 81, startPoint y: 192, endPoint x: 102, endPoint y: 190, distance: 21.5
drag, startPoint x: 107, startPoint y: 203, endPoint x: 103, endPoint y: 210, distance: 8.2
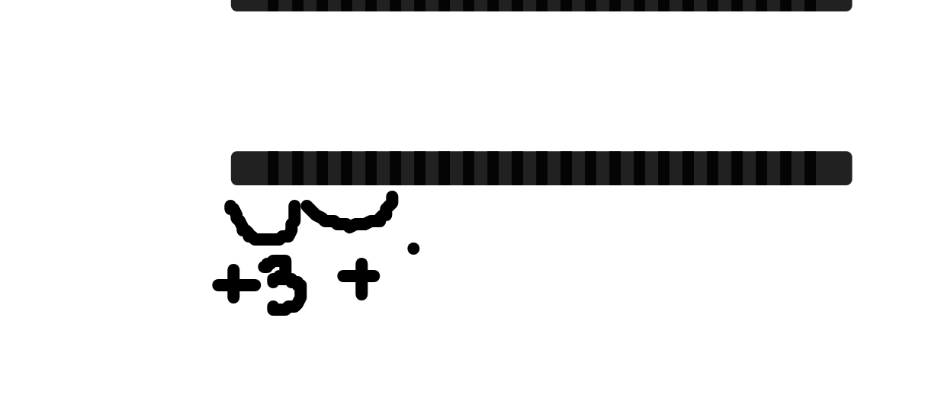
drag, startPoint x: 107, startPoint y: 204, endPoint x: 103, endPoint y: 215, distance: 12.1
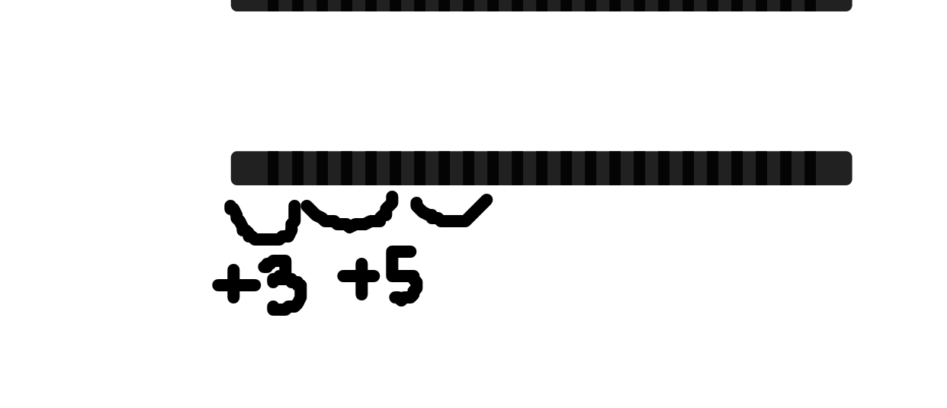
drag, startPoint x: 108, startPoint y: 191, endPoint x: 126, endPoint y: 191, distance: 17.6
drag, startPoint x: 121, startPoint y: 206, endPoint x: 120, endPoint y: 213, distance: 7.7
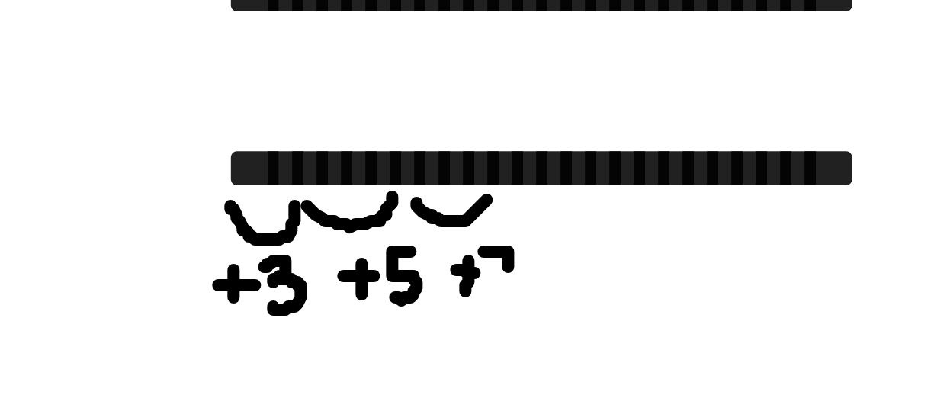
drag, startPoint x: 125, startPoint y: 204, endPoint x: 130, endPoint y: 215, distance: 12.6
drag, startPoint x: 129, startPoint y: 192, endPoint x: 147, endPoint y: 191, distance: 18.3
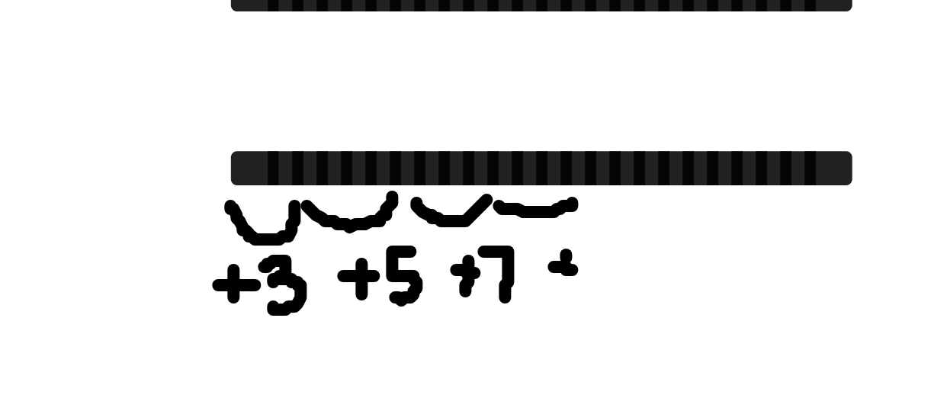
drag, startPoint x: 156, startPoint y: 202, endPoint x: 156, endPoint y: 213, distance: 11.4
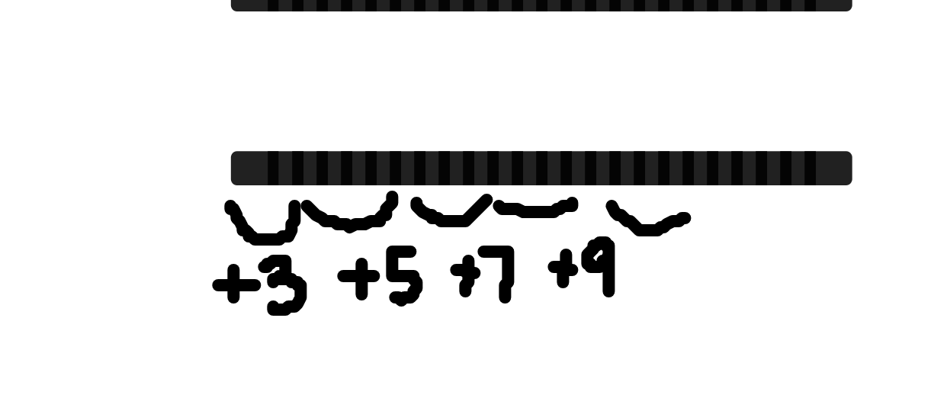
drag, startPoint x: 157, startPoint y: 192, endPoint x: 176, endPoint y: 192, distance: 19.1
drag, startPoint x: 170, startPoint y: 203, endPoint x: 170, endPoint y: 212, distance: 9.1
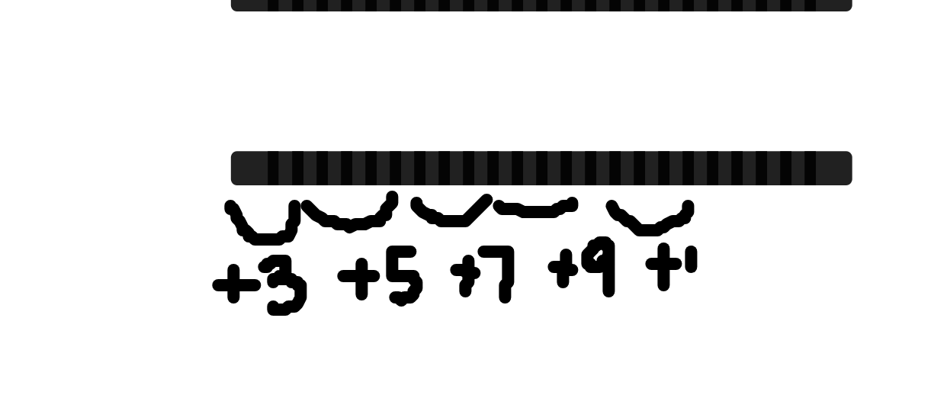
drag, startPoint x: 177, startPoint y: 204, endPoint x: 177, endPoint y: 212, distance: 8.4
drag, startPoint x: 182, startPoint y: 202, endPoint x: 184, endPoint y: 212, distance: 10.0
drag, startPoint x: 163, startPoint y: 178, endPoint x: 163, endPoint y: 187, distance: 8.4
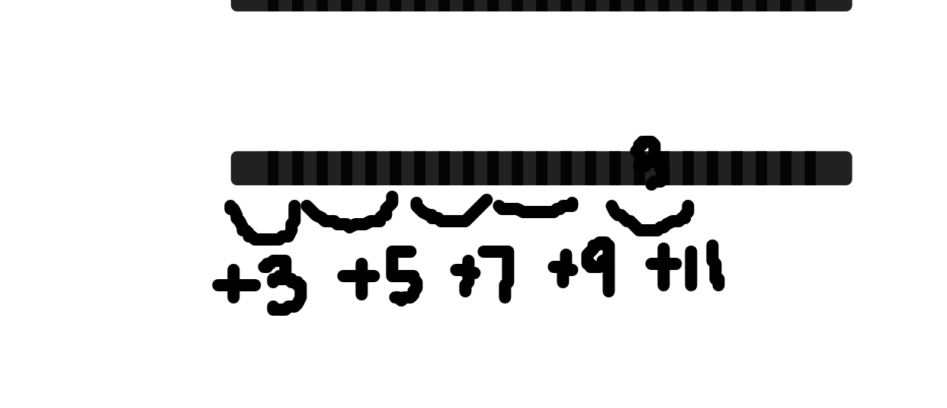
drag, startPoint x: 172, startPoint y: 176, endPoint x: 177, endPoint y: 188, distance: 12.6
drag, startPoint x: 196, startPoint y: 178, endPoint x: 190, endPoint y: 188, distance: 11.6
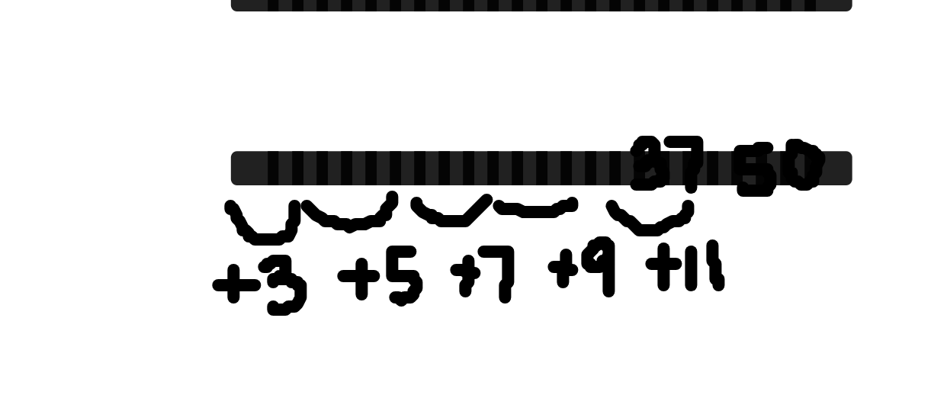
drag, startPoint x: 182, startPoint y: 194, endPoint x: 203, endPoint y: 193, distance: 20.6
drag, startPoint x: 199, startPoint y: 201, endPoint x: 200, endPoint y: 210, distance: 8.4
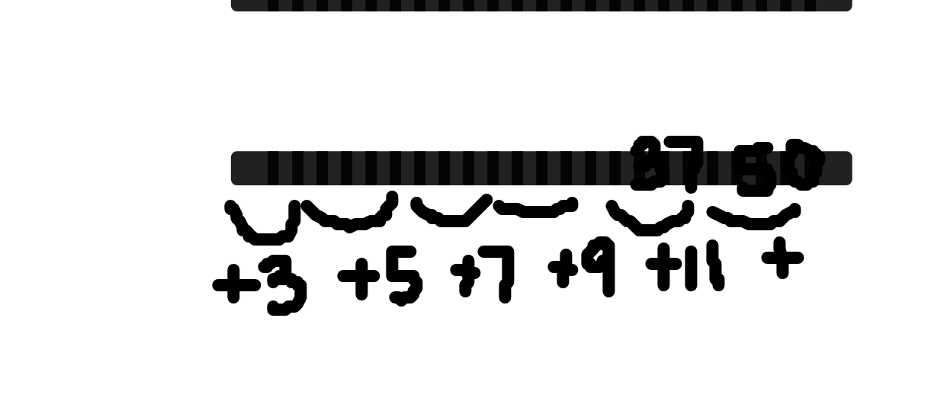
drag, startPoint x: 210, startPoint y: 201, endPoint x: 211, endPoint y: 213, distance: 11.5
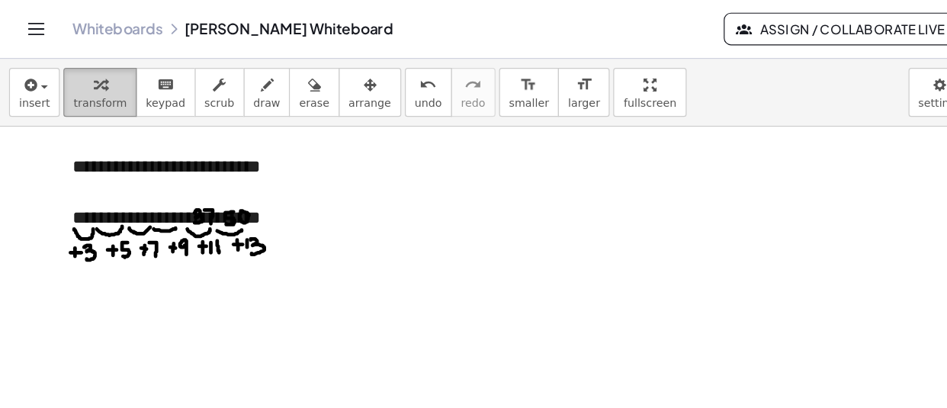
click at [79, 64] on icon "button" at bounding box center [84, 72] width 11 height 18
click at [213, 183] on div "**********" at bounding box center [160, 183] width 198 height 22
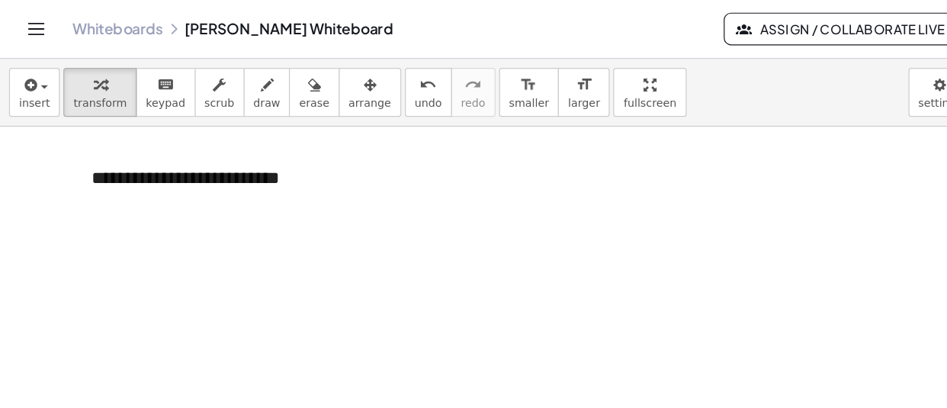
scroll to position [11176, 2]
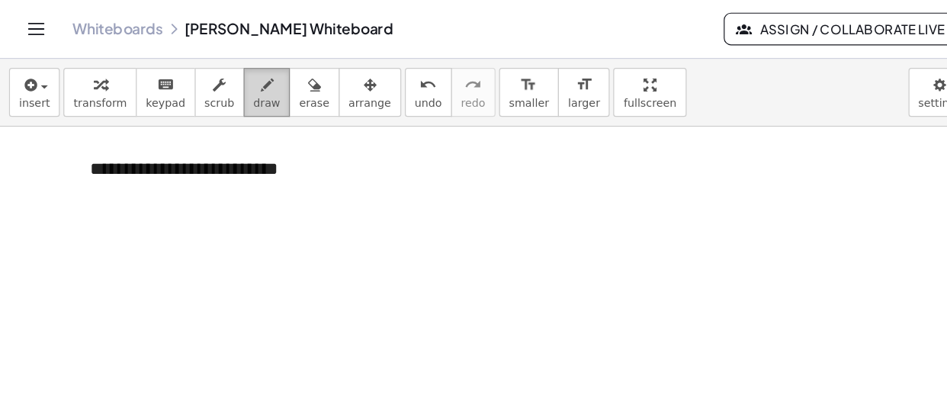
click at [220, 75] on icon "button" at bounding box center [225, 72] width 11 height 18
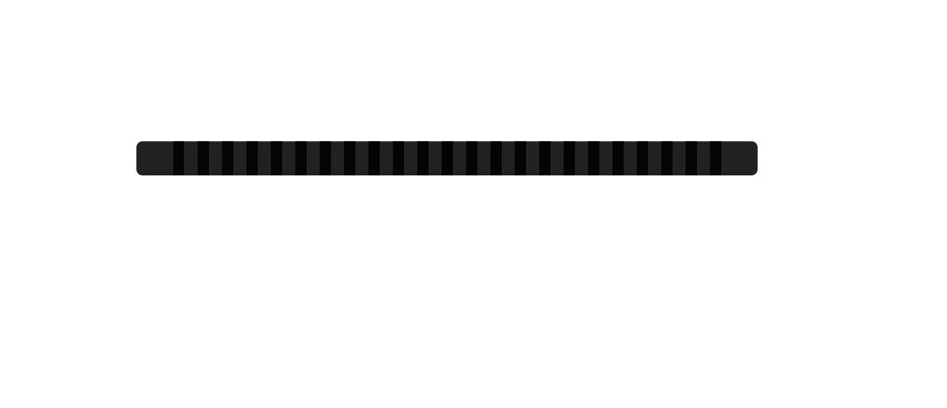
scroll to position [11158, 2]
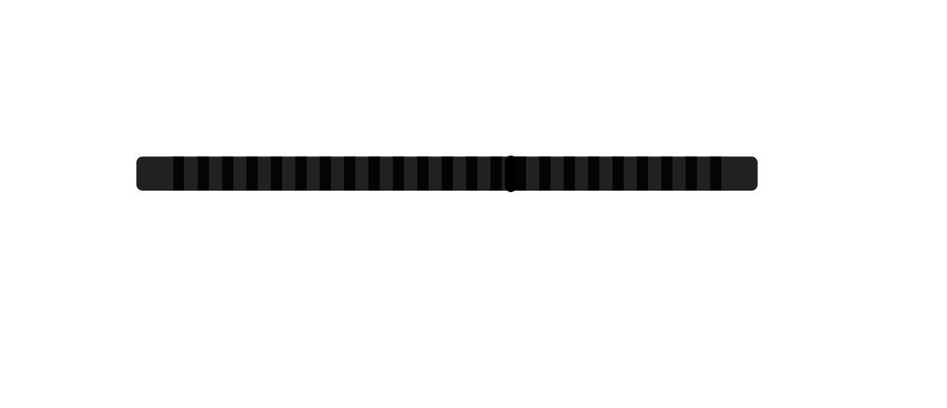
drag, startPoint x: 174, startPoint y: 156, endPoint x: 176, endPoint y: 166, distance: 10.9
drag, startPoint x: 195, startPoint y: 154, endPoint x: 206, endPoint y: 162, distance: 13.1
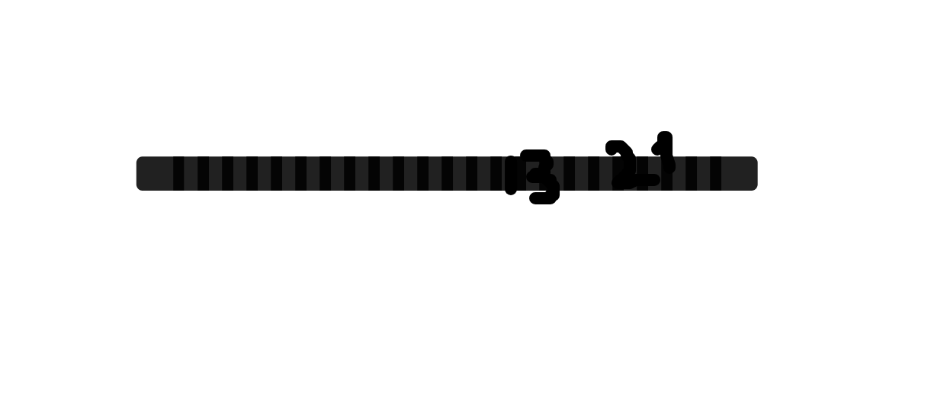
drag, startPoint x: 207, startPoint y: 154, endPoint x: 210, endPoint y: 163, distance: 9.9
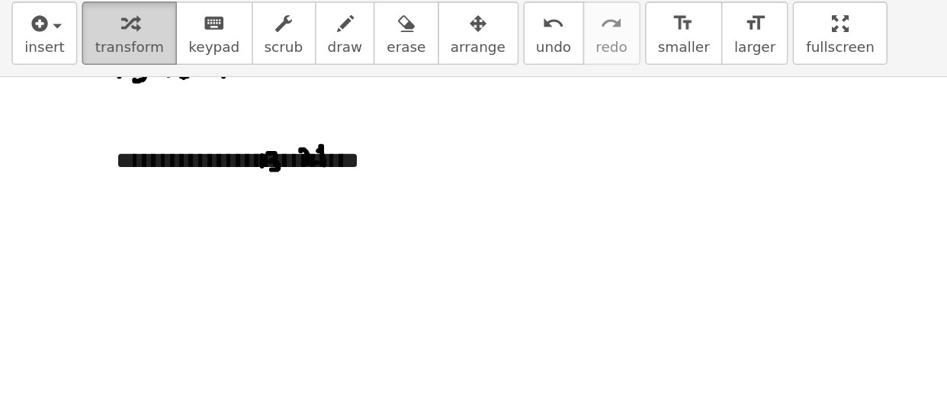
click at [74, 84] on span "transform" at bounding box center [84, 87] width 45 height 11
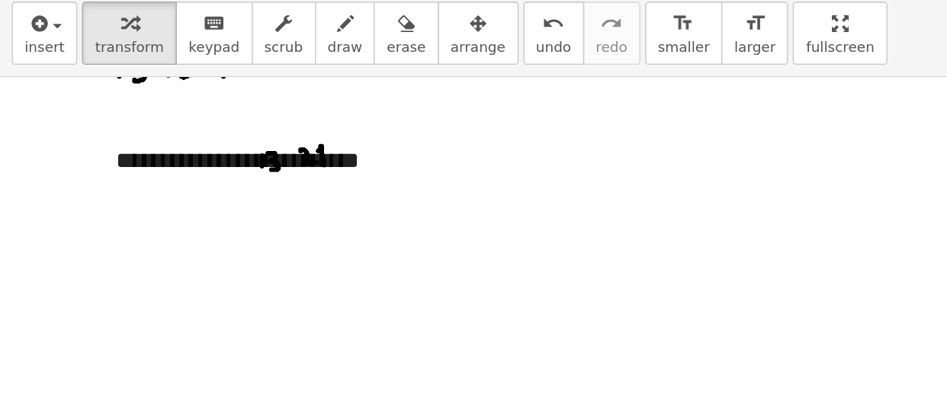
click at [241, 150] on div "**********" at bounding box center [174, 160] width 198 height 22
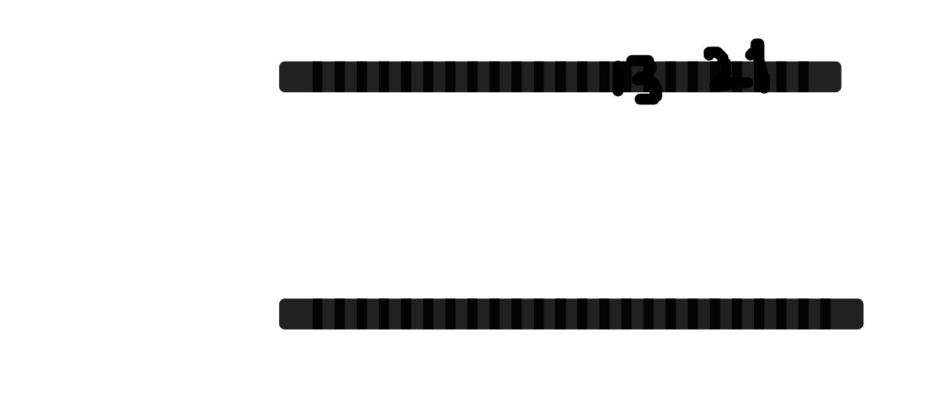
scroll to position [11195, 8]
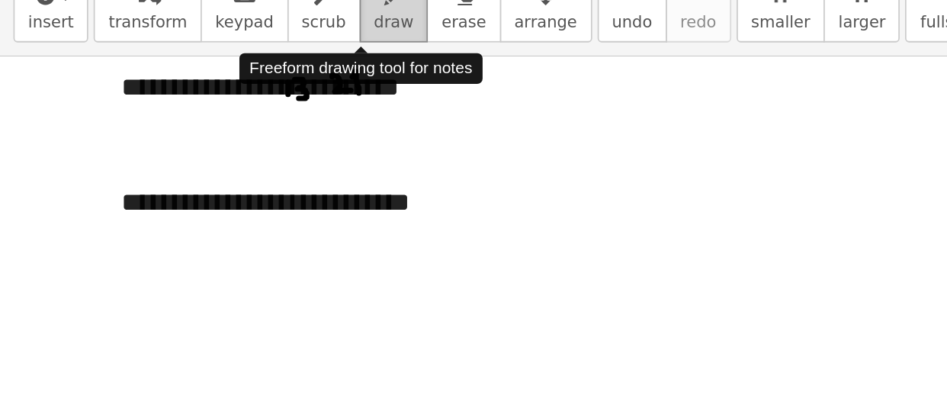
click at [213, 85] on span "draw" at bounding box center [224, 87] width 23 height 11
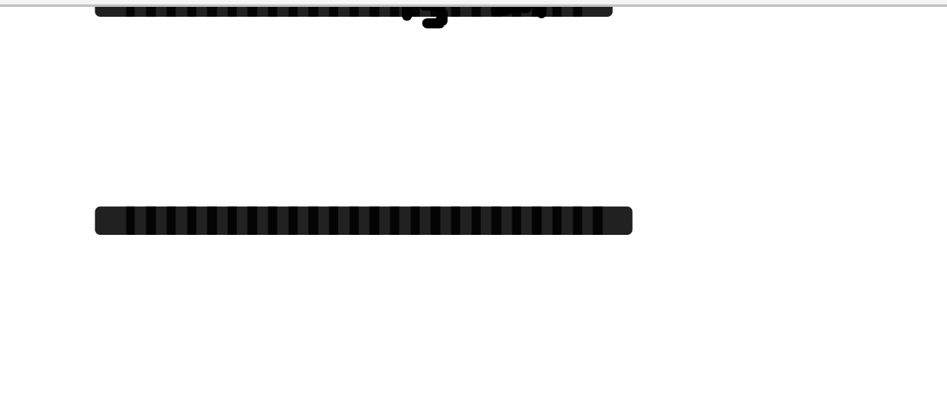
scroll to position [11240, 8]
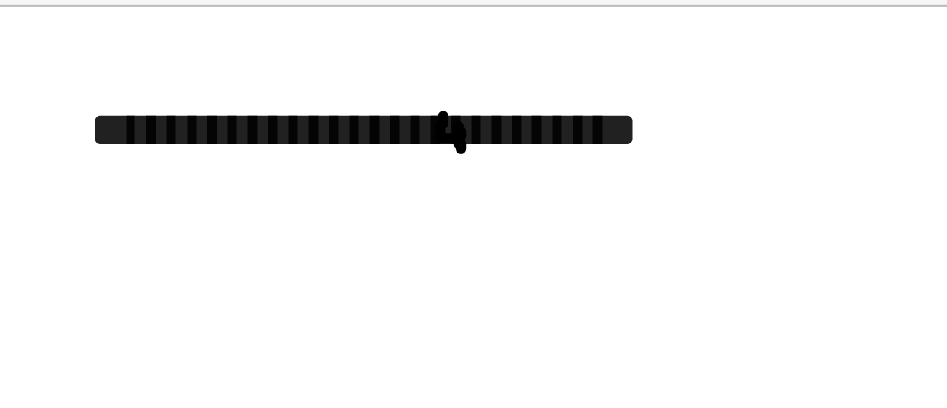
drag, startPoint x: 175, startPoint y: 139, endPoint x: 181, endPoint y: 150, distance: 12.6
drag, startPoint x: 200, startPoint y: 140, endPoint x: 204, endPoint y: 146, distance: 7.8
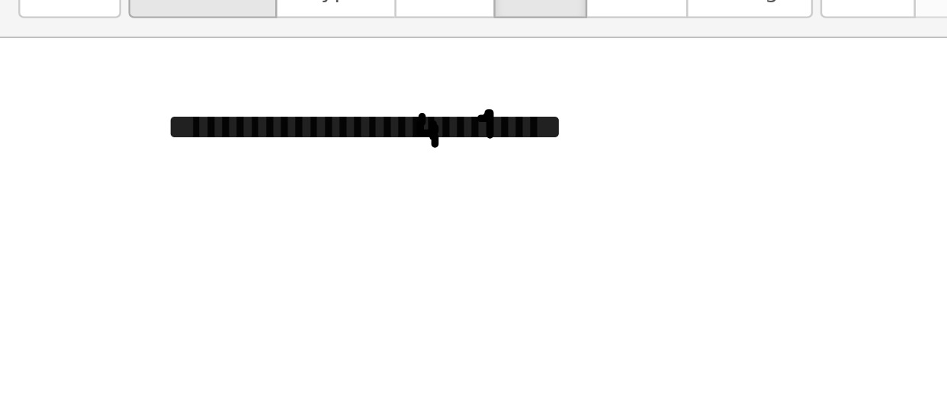
click at [74, 95] on button "transform" at bounding box center [84, 77] width 62 height 41
click at [226, 148] on div "**********" at bounding box center [168, 144] width 198 height 22
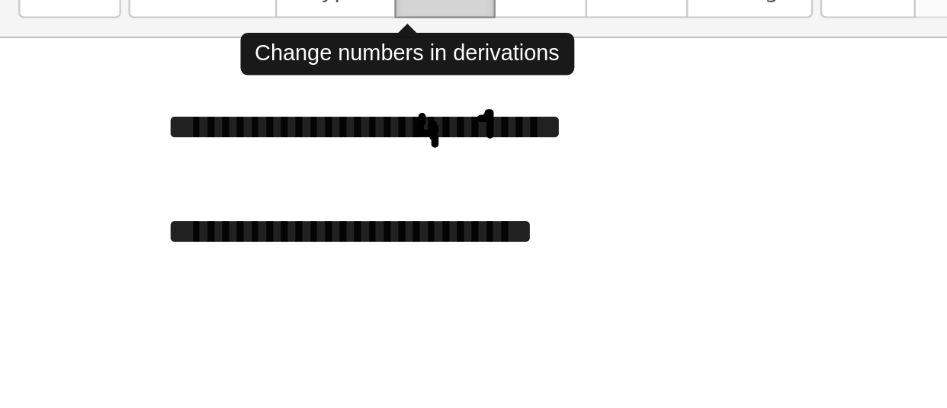
click at [173, 98] on button "scrub" at bounding box center [185, 77] width 42 height 41
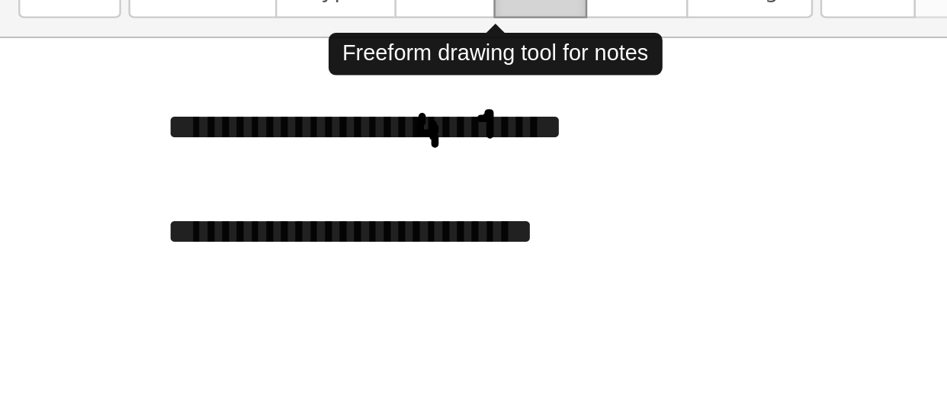
click at [205, 95] on button "draw" at bounding box center [225, 77] width 40 height 41
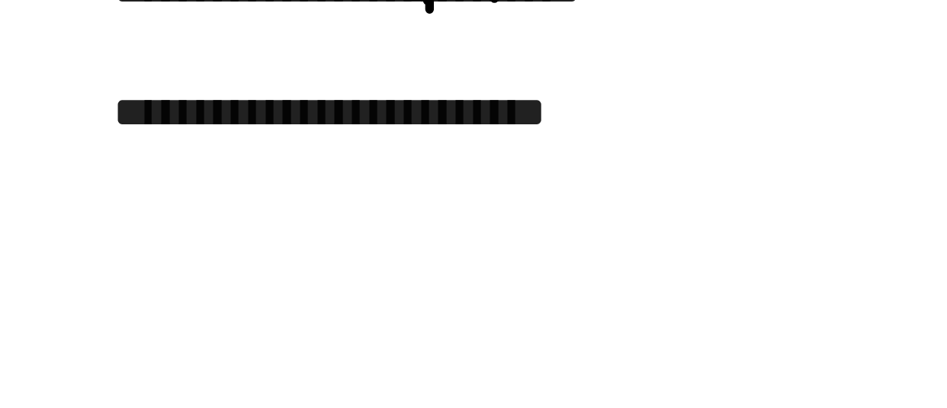
scroll to position [11256, 8]
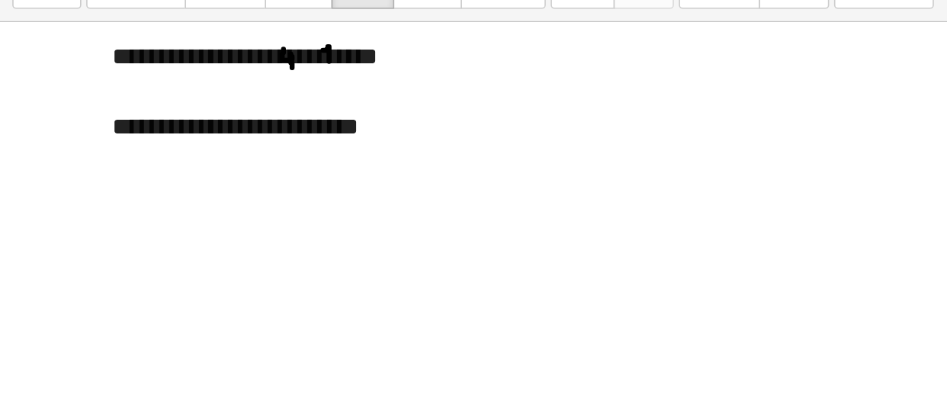
click at [92, 98] on div "insert select one: Math Expression Function Text Youtube Video Graphing Geometr…" at bounding box center [473, 78] width 947 height 57
click at [89, 98] on button "transform" at bounding box center [84, 77] width 62 height 41
click at [214, 180] on div "**********" at bounding box center [168, 171] width 198 height 22
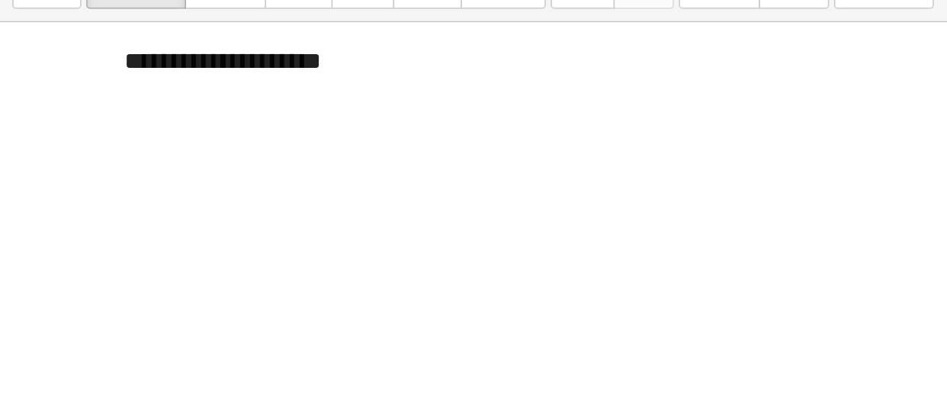
scroll to position [11339, 0]
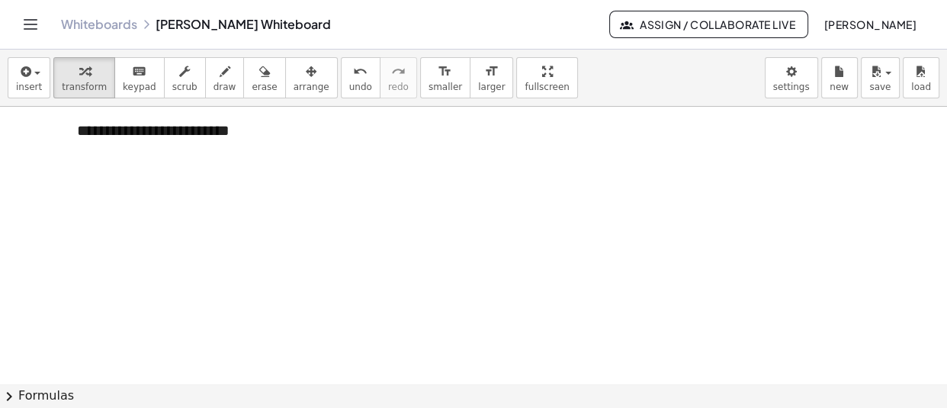
scroll to position [11407, 0]
click at [233, 129] on div "**********" at bounding box center [176, 130] width 198 height 22
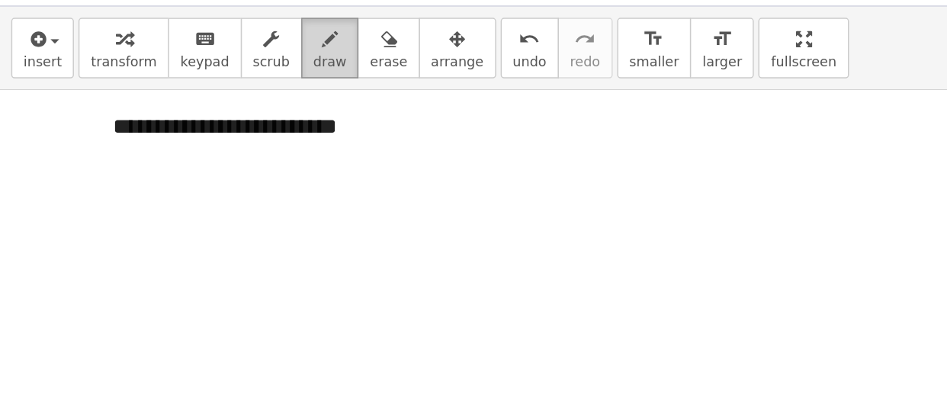
click at [205, 82] on button "draw" at bounding box center [225, 77] width 40 height 41
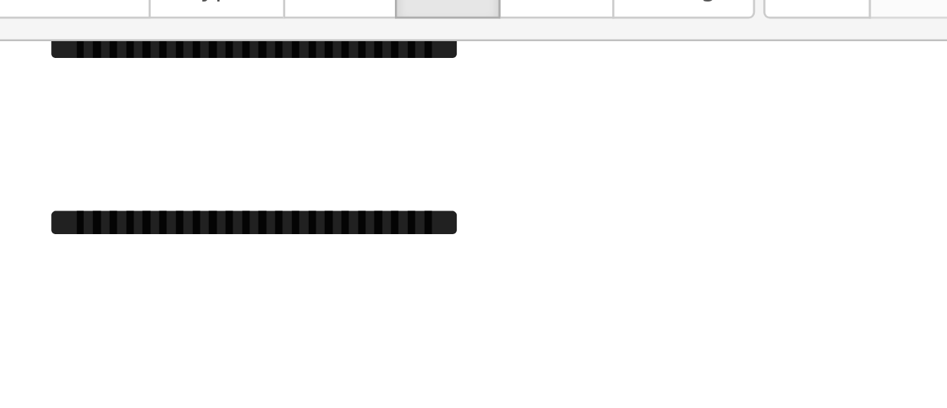
scroll to position [11428, 0]
drag, startPoint x: 177, startPoint y: 167, endPoint x: 184, endPoint y: 176, distance: 11.9
drag, startPoint x: 209, startPoint y: 166, endPoint x: 217, endPoint y: 178, distance: 14.2
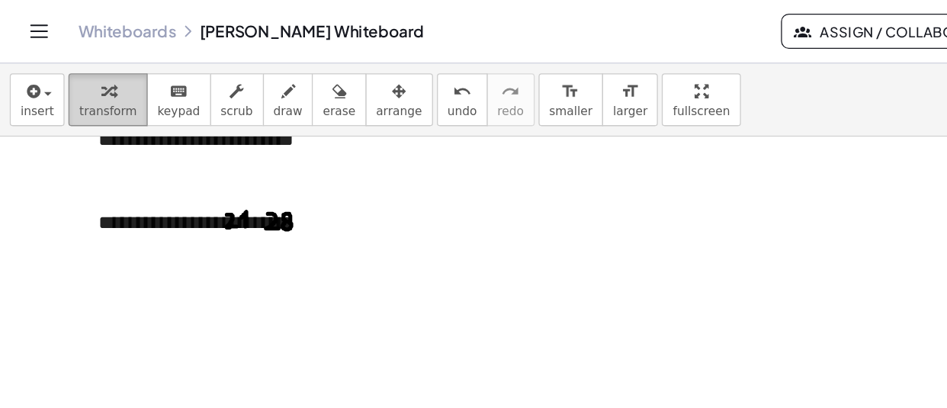
click at [100, 83] on button "transform" at bounding box center [84, 77] width 62 height 41
click at [240, 175] on div "**********" at bounding box center [176, 173] width 198 height 22
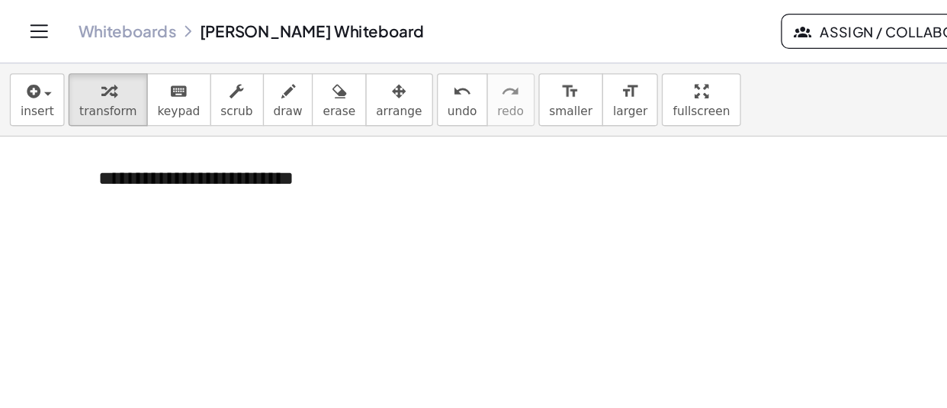
scroll to position [11529, 0]
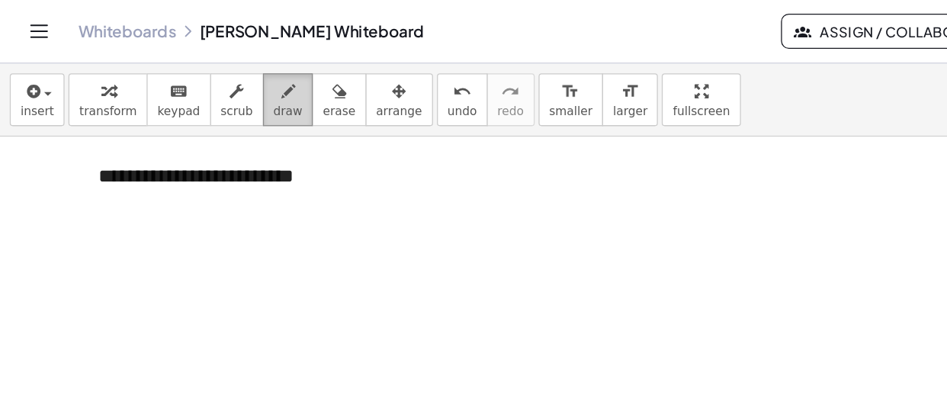
click at [220, 70] on icon "button" at bounding box center [225, 72] width 11 height 18
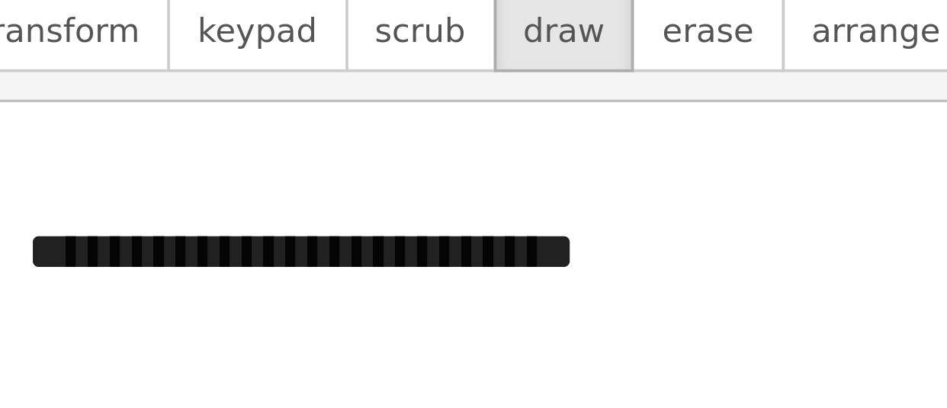
scroll to position [11507, 2]
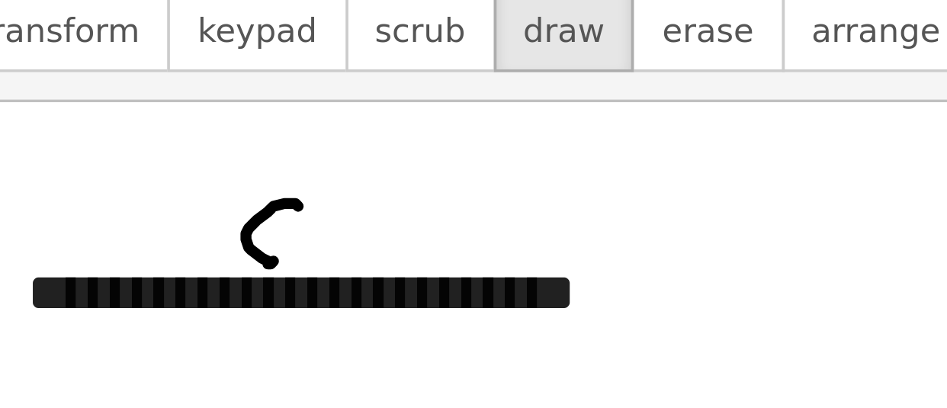
drag, startPoint x: 151, startPoint y: 135, endPoint x: 143, endPoint y: 150, distance: 17.0
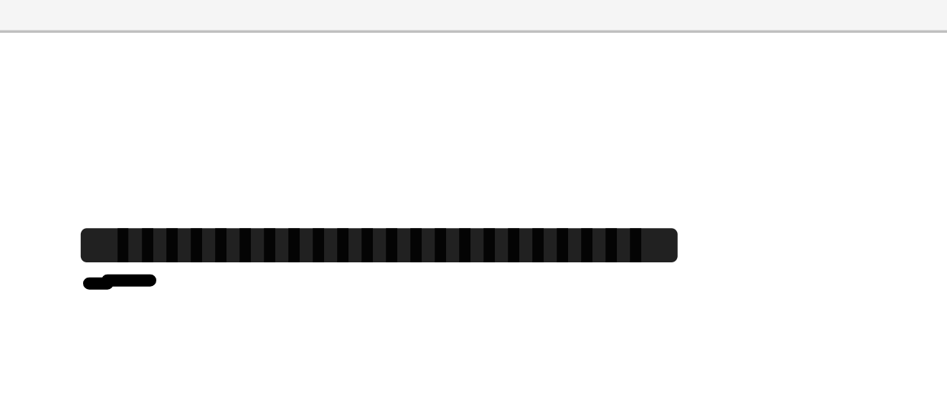
drag, startPoint x: 79, startPoint y: 168, endPoint x: 98, endPoint y: 168, distance: 19.1
drag, startPoint x: 108, startPoint y: 166, endPoint x: 122, endPoint y: 168, distance: 13.8
drag, startPoint x: 132, startPoint y: 168, endPoint x: 146, endPoint y: 168, distance: 14.5
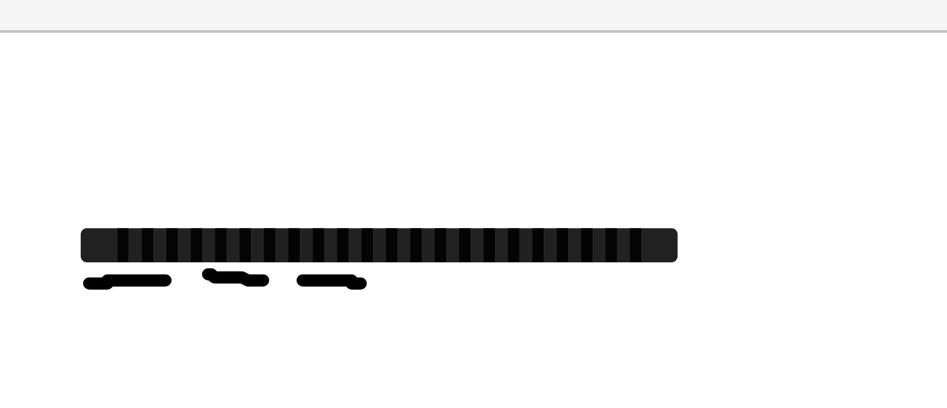
drag, startPoint x: 157, startPoint y: 168, endPoint x: 170, endPoint y: 168, distance: 13.0
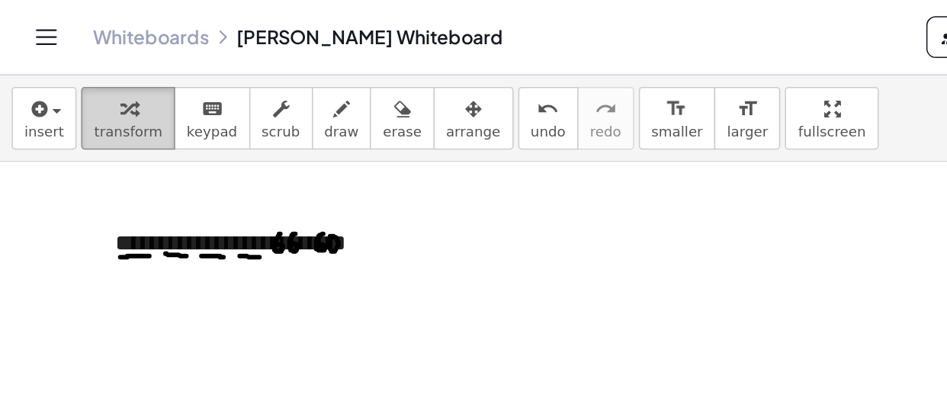
click at [98, 84] on button "transform" at bounding box center [84, 77] width 62 height 41
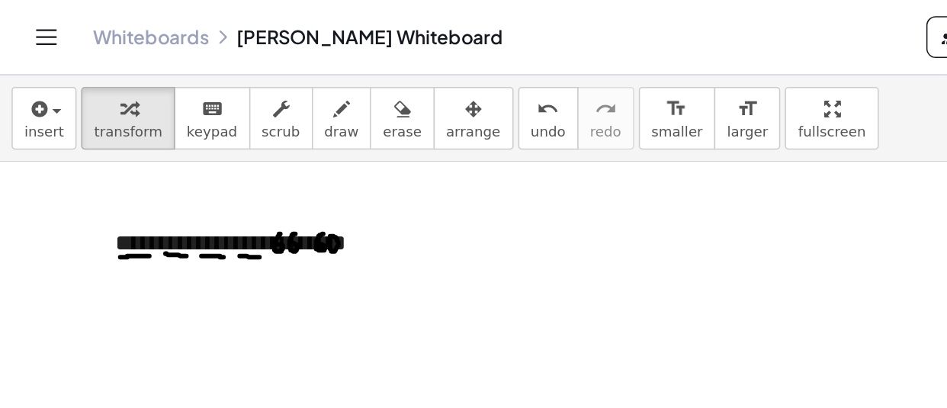
click at [229, 161] on div "**********" at bounding box center [174, 160] width 198 height 22
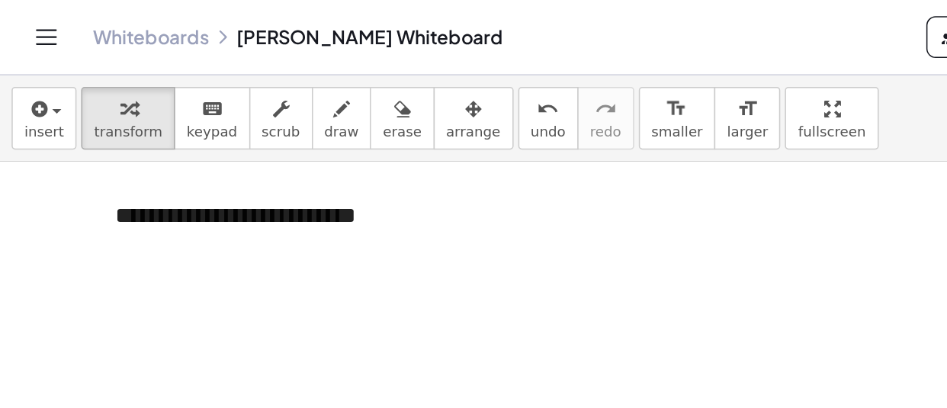
scroll to position [11592, 2]
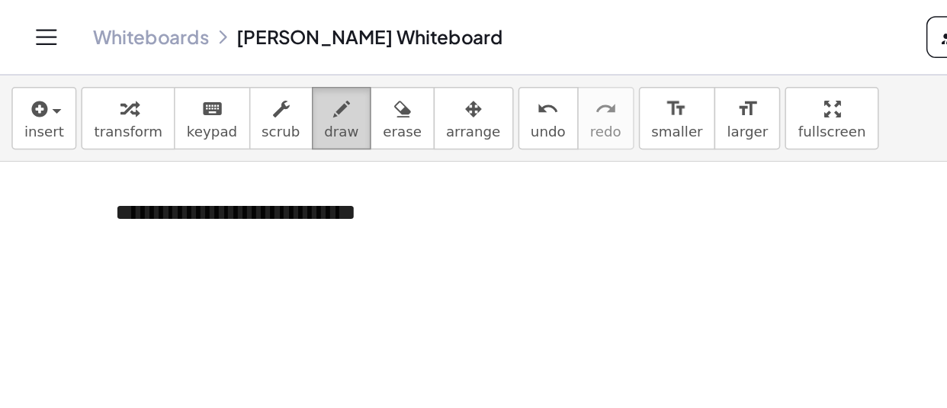
click at [220, 63] on icon "button" at bounding box center [225, 72] width 11 height 18
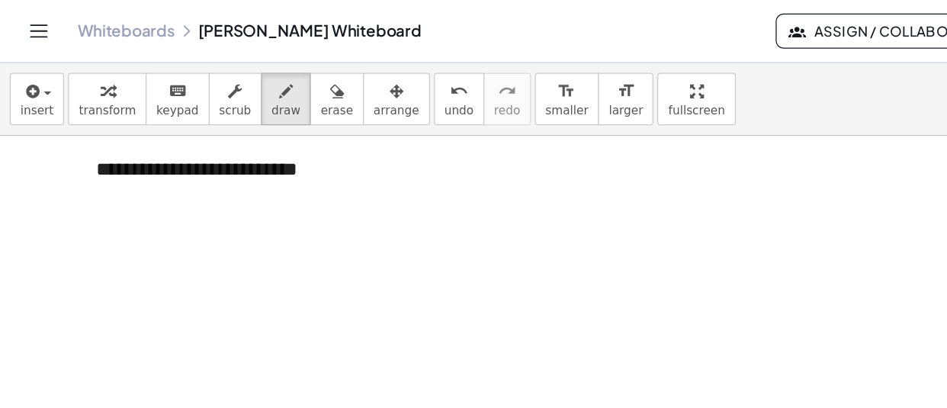
scroll to position [11598, 2]
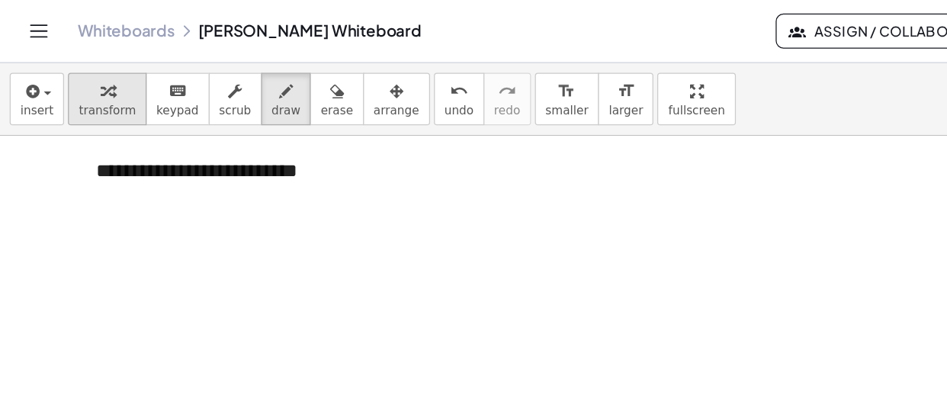
click at [80, 79] on icon "button" at bounding box center [84, 72] width 11 height 18
click at [244, 140] on div "**********" at bounding box center [174, 134] width 198 height 22
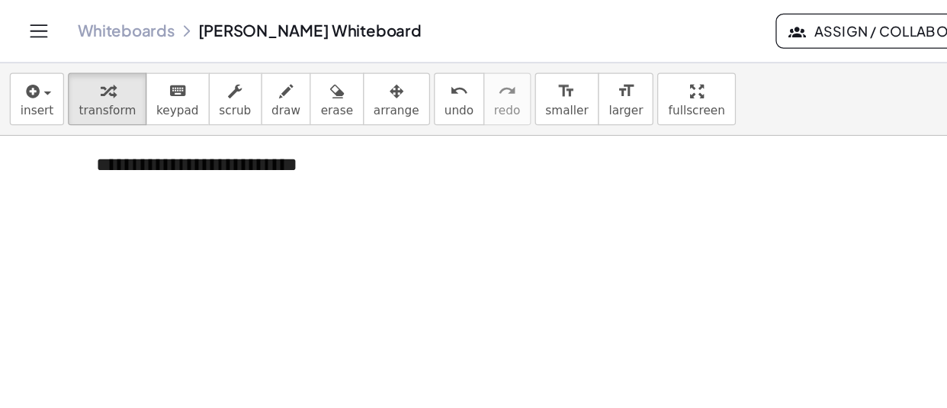
scroll to position [11648, 2]
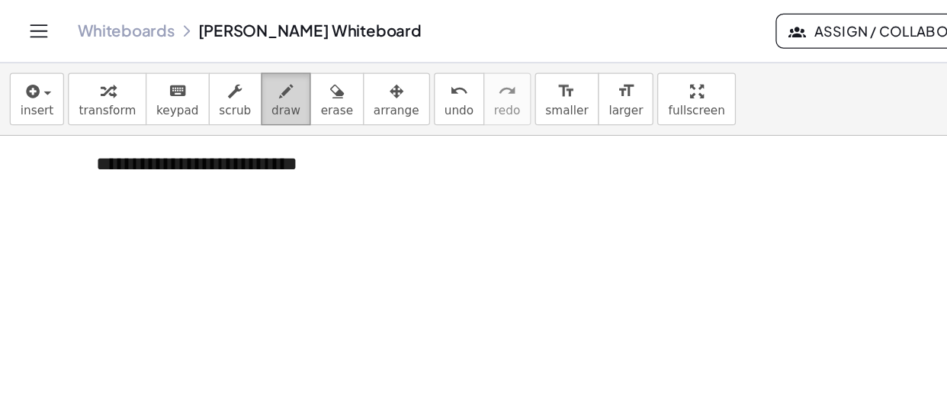
click at [205, 76] on button "draw" at bounding box center [225, 77] width 40 height 41
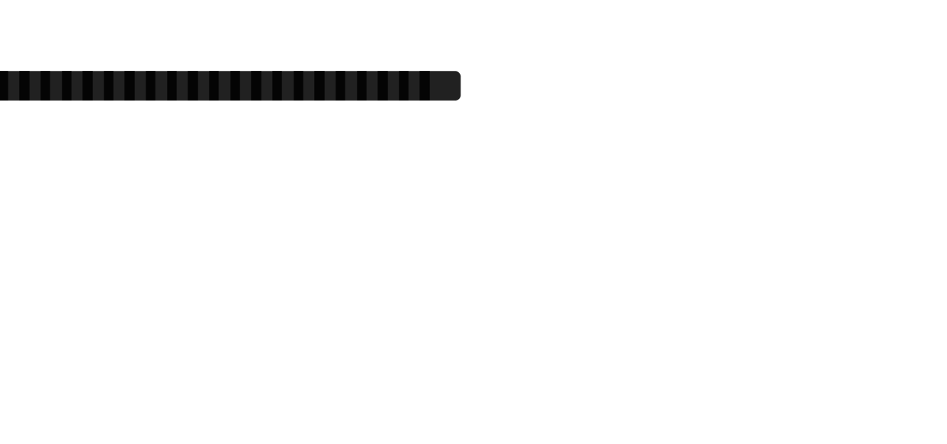
scroll to position [11598, 0]
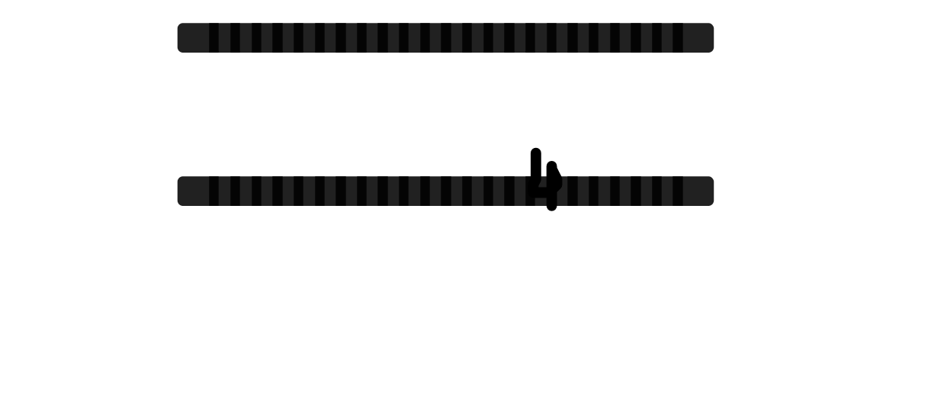
drag, startPoint x: 182, startPoint y: 166, endPoint x: 187, endPoint y: 181, distance: 15.9
drag, startPoint x: 192, startPoint y: 170, endPoint x: 202, endPoint y: 182, distance: 15.7
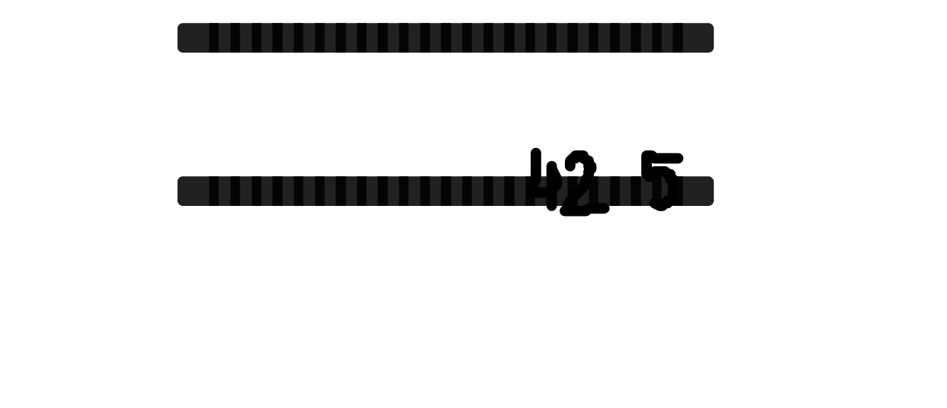
drag, startPoint x: 223, startPoint y: 168, endPoint x: 214, endPoint y: 179, distance: 14.6
drag, startPoint x: 229, startPoint y: 165, endPoint x: 228, endPoint y: 175, distance: 9.3
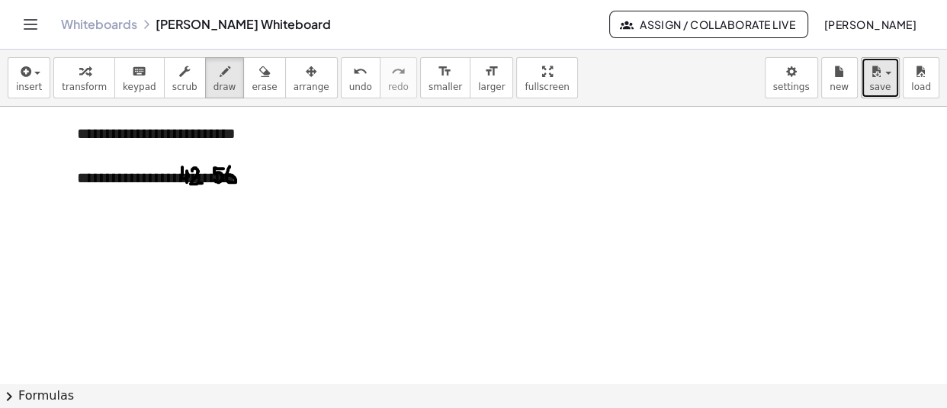
click at [887, 76] on div "button" at bounding box center [880, 71] width 22 height 18
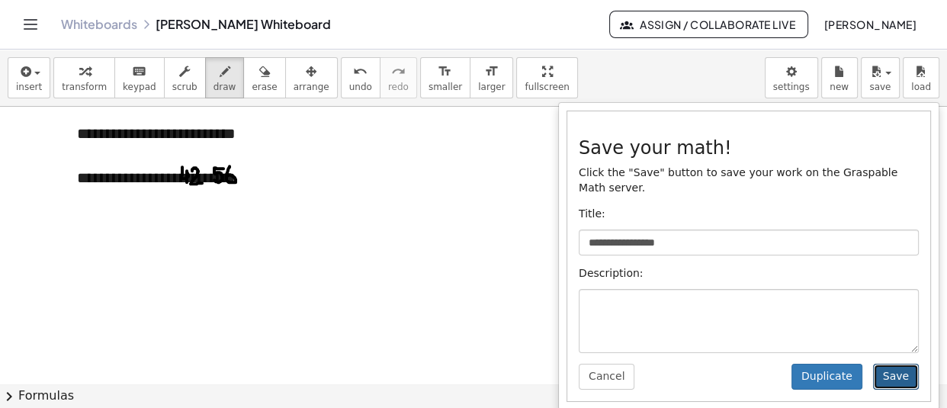
click at [906, 371] on button "Save" at bounding box center [896, 377] width 46 height 26
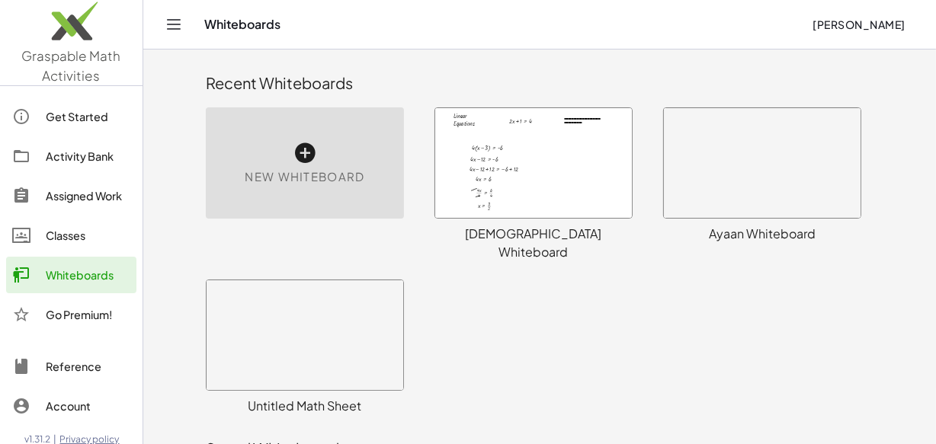
scroll to position [555, 0]
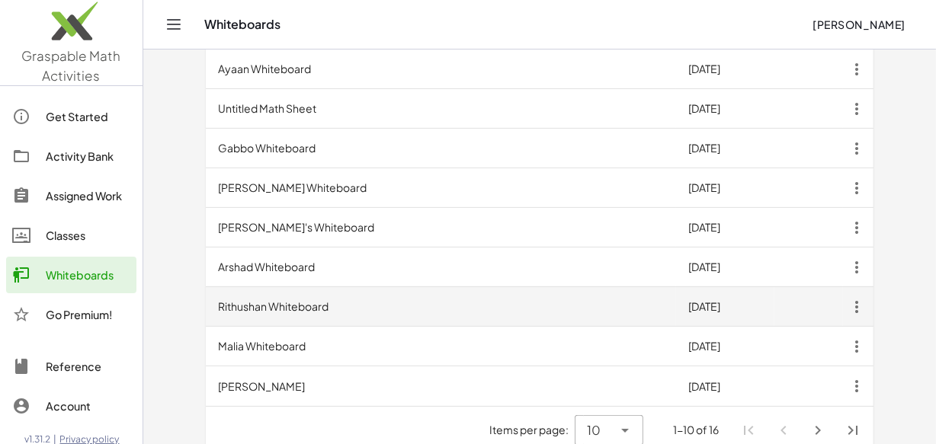
click at [265, 287] on td "Rithushan Whiteboard" at bounding box center [441, 307] width 470 height 40
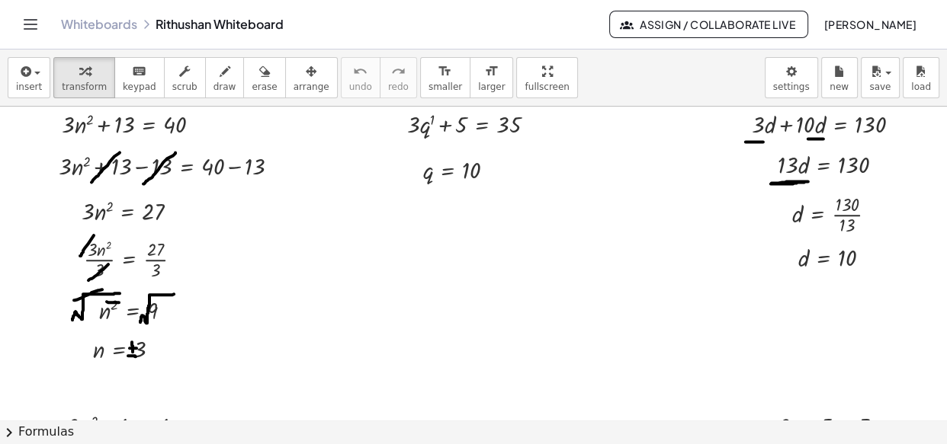
scroll to position [7, 0]
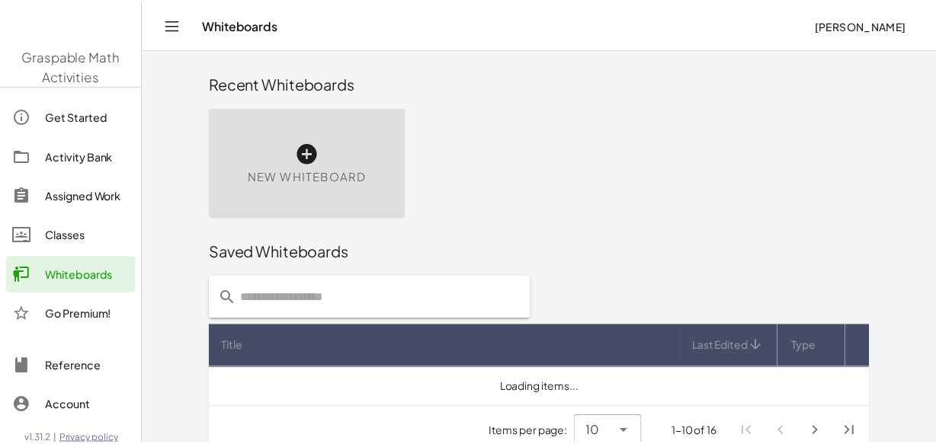
scroll to position [21, 0]
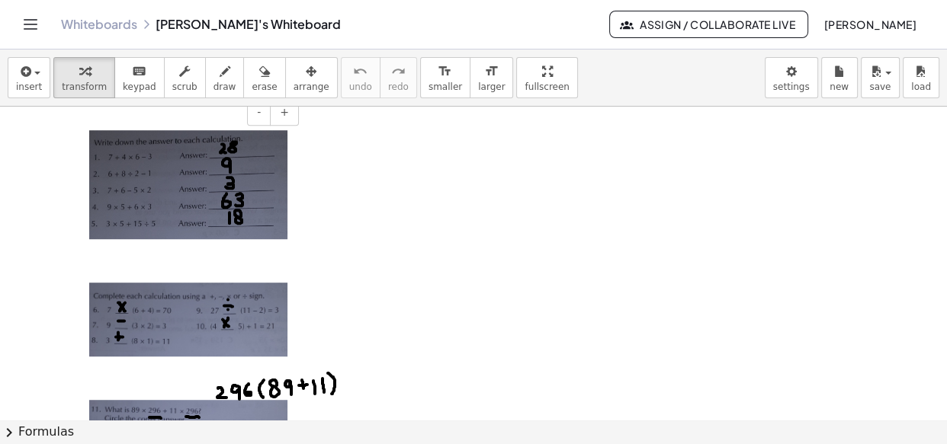
scroll to position [16443, 0]
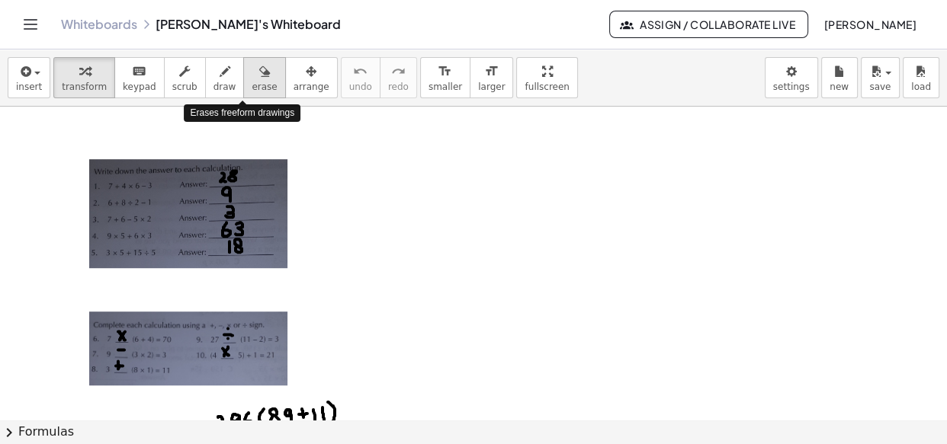
click at [259, 70] on icon "button" at bounding box center [264, 72] width 11 height 18
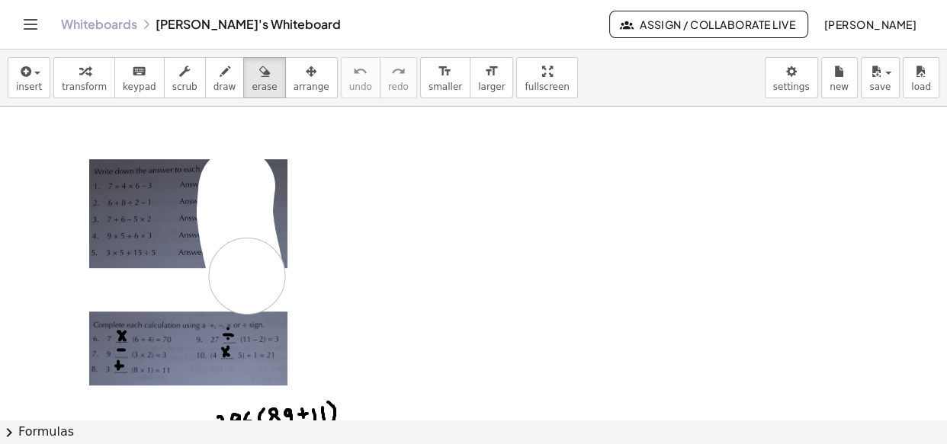
drag, startPoint x: 237, startPoint y: 188, endPoint x: 247, endPoint y: 278, distance: 90.5
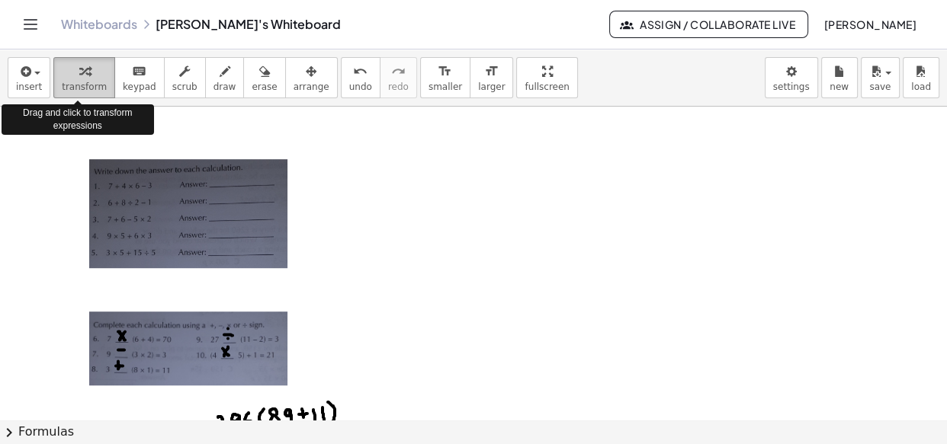
click at [79, 72] on icon "button" at bounding box center [84, 72] width 11 height 18
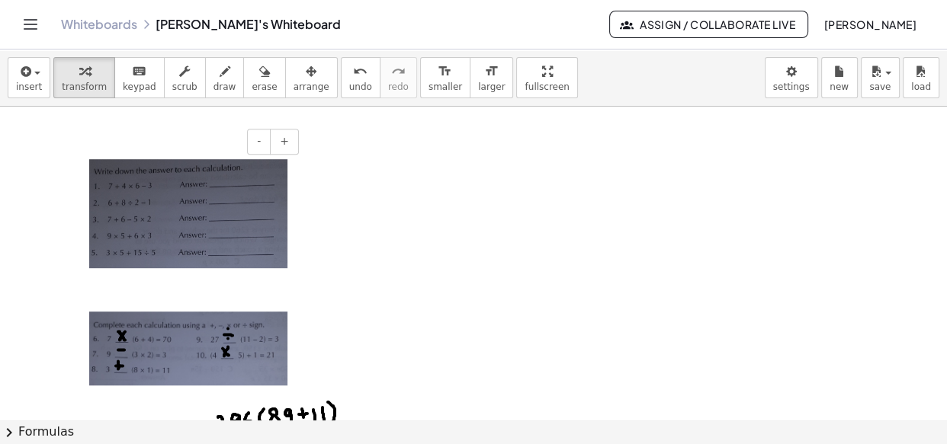
click at [238, 205] on img at bounding box center [188, 213] width 198 height 109
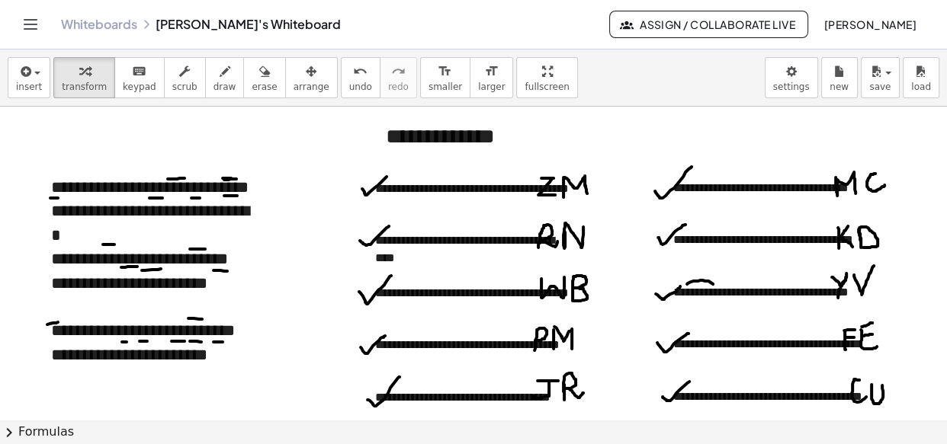
scroll to position [16443, 0]
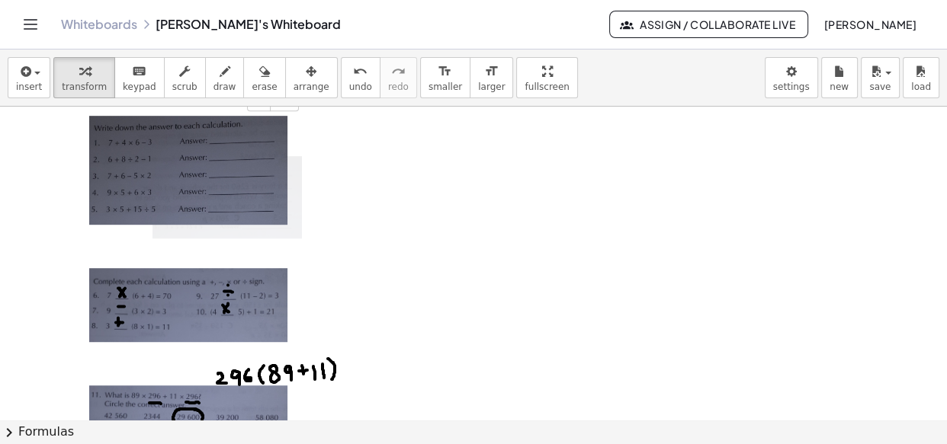
scroll to position [16487, 0]
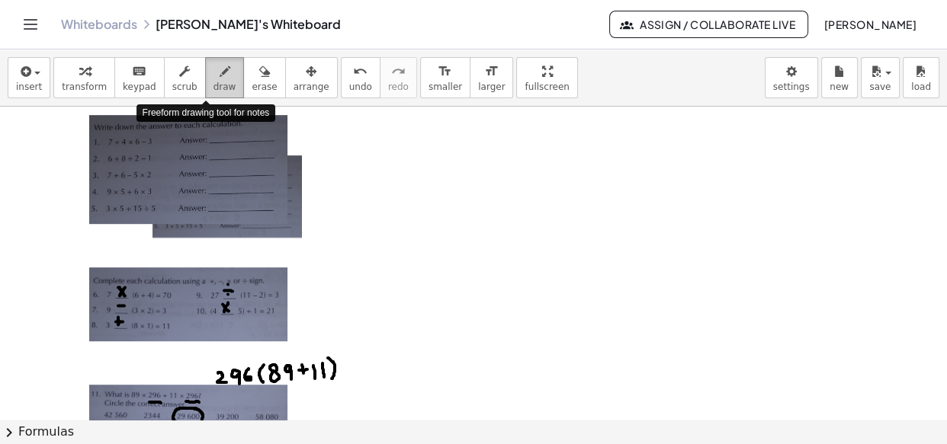
click at [213, 77] on div "button" at bounding box center [224, 71] width 23 height 18
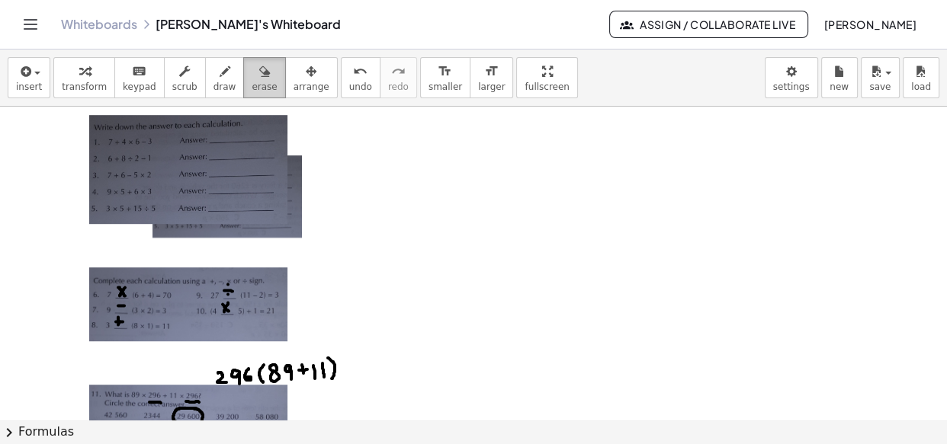
click at [259, 73] on icon "button" at bounding box center [264, 72] width 11 height 18
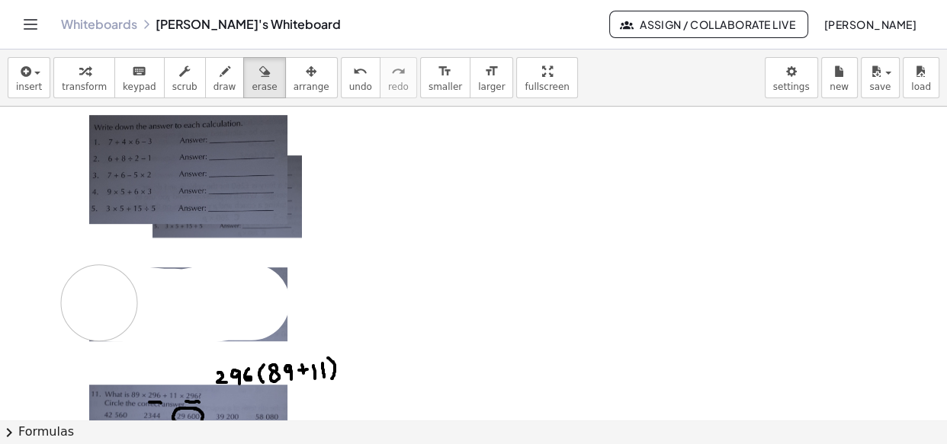
drag, startPoint x: 252, startPoint y: 304, endPoint x: 322, endPoint y: 342, distance: 79.8
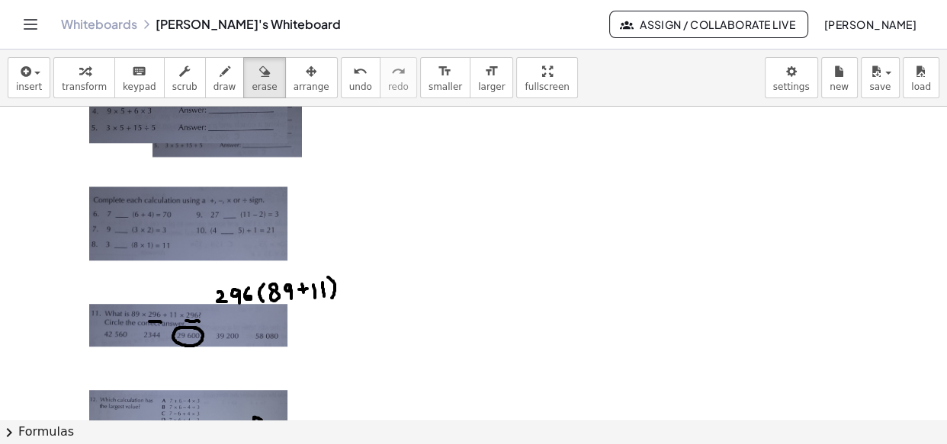
scroll to position [16569, 0]
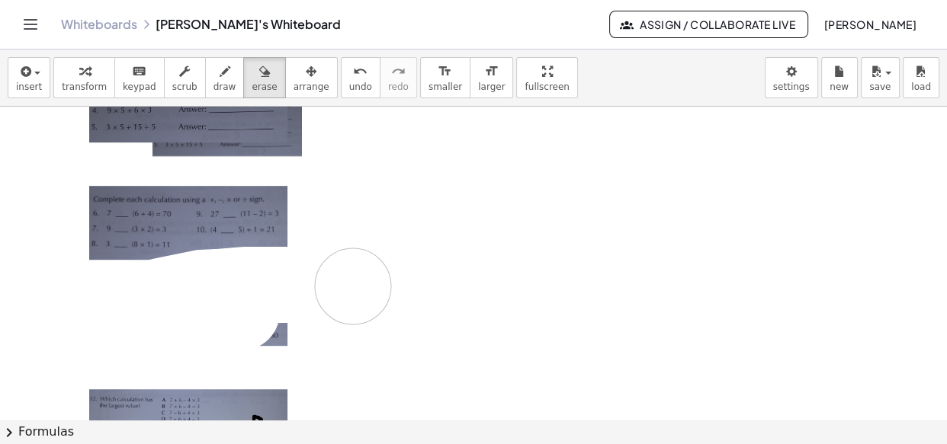
drag, startPoint x: 242, startPoint y: 314, endPoint x: 365, endPoint y: 290, distance: 125.9
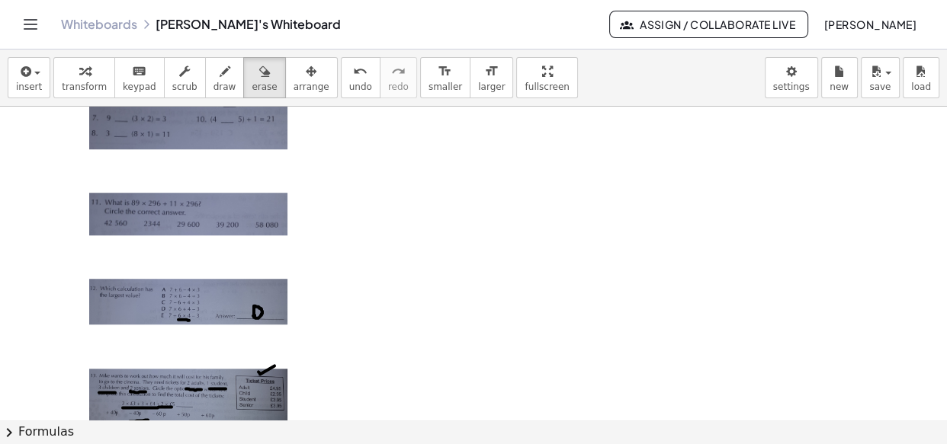
scroll to position [16680, 0]
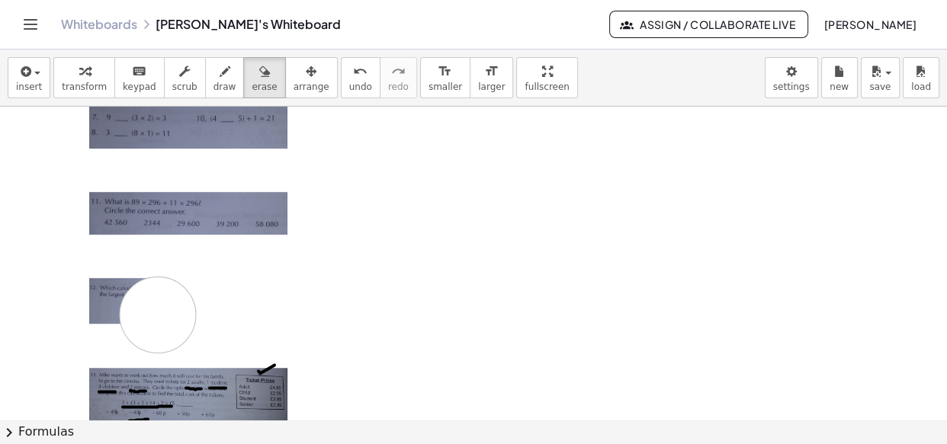
drag, startPoint x: 286, startPoint y: 292, endPoint x: 324, endPoint y: 346, distance: 66.2
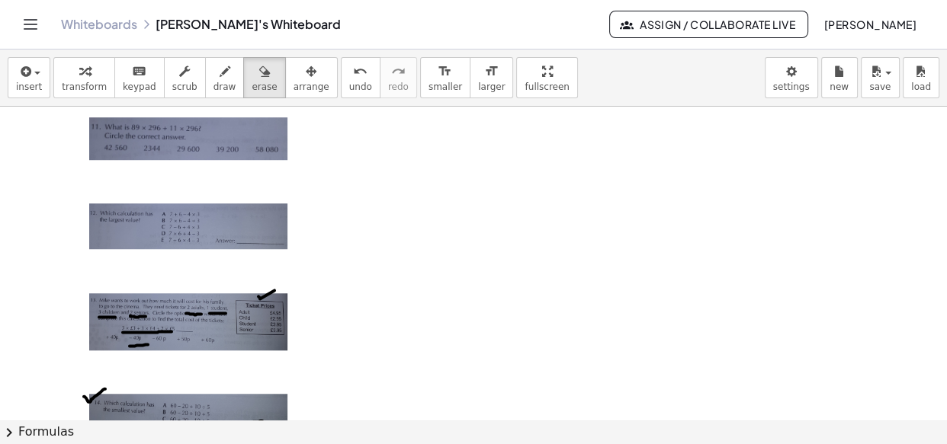
scroll to position [16757, 0]
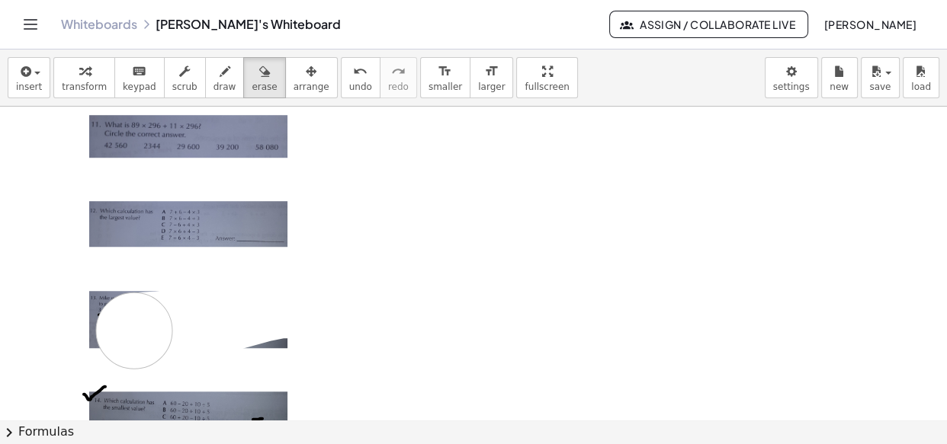
drag, startPoint x: 302, startPoint y: 303, endPoint x: 66, endPoint y: 335, distance: 237.6
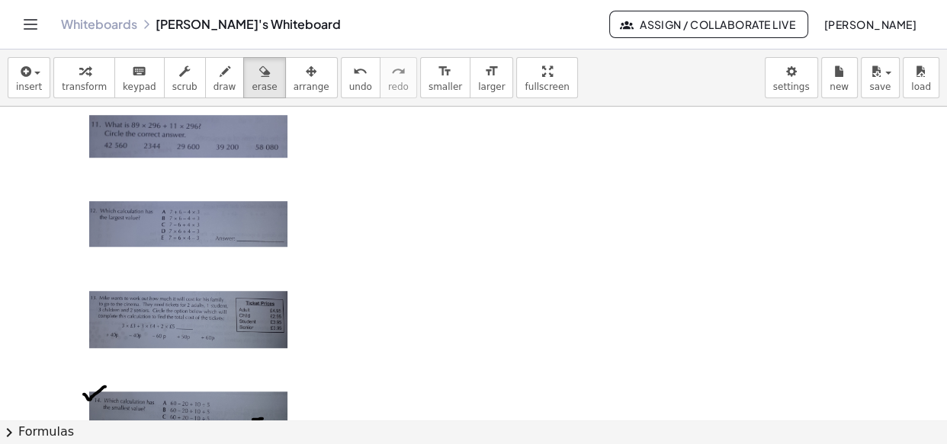
scroll to position [16915, 0]
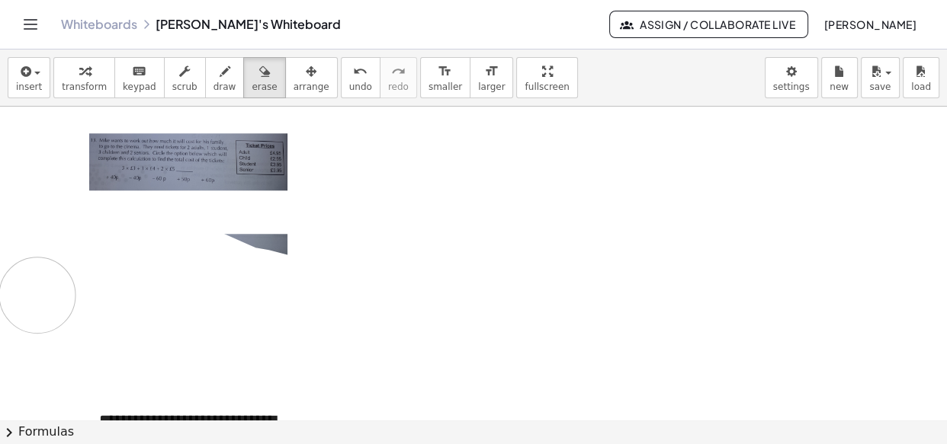
drag, startPoint x: 71, startPoint y: 243, endPoint x: 37, endPoint y: 297, distance: 63.7
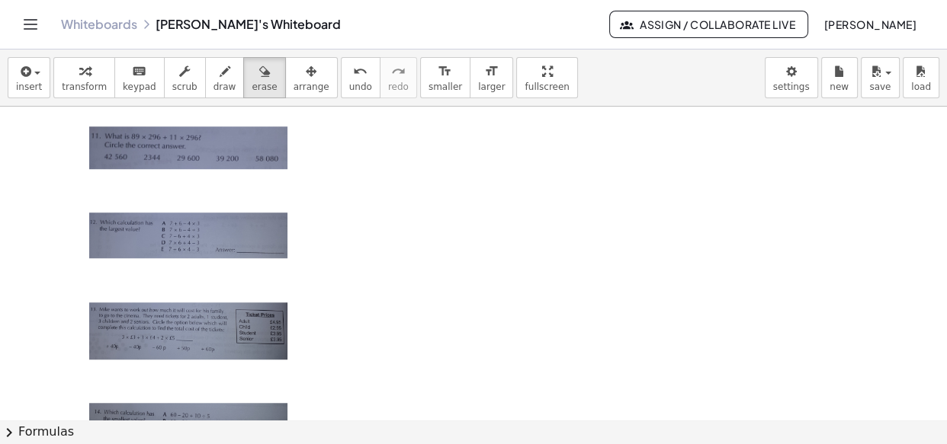
scroll to position [16745, 0]
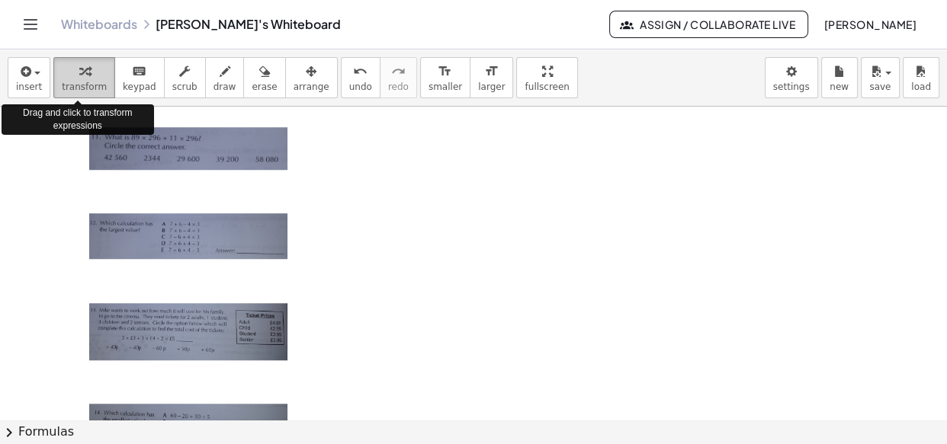
click at [75, 82] on span "transform" at bounding box center [84, 87] width 45 height 11
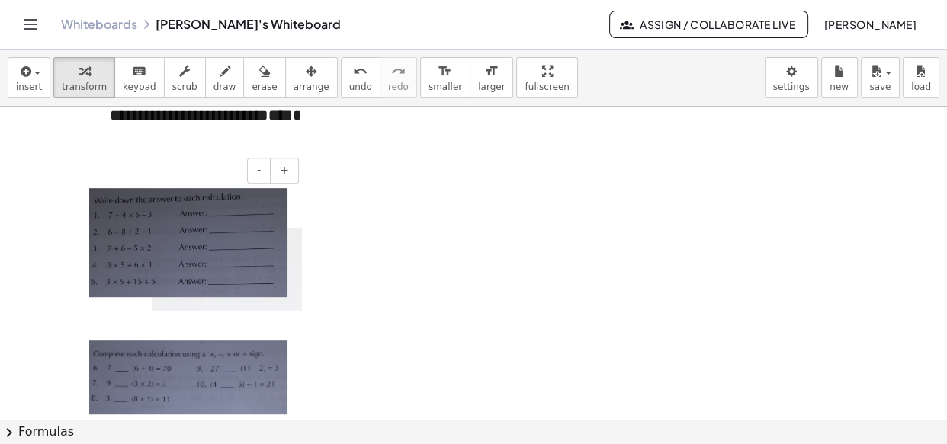
scroll to position [16552, 0]
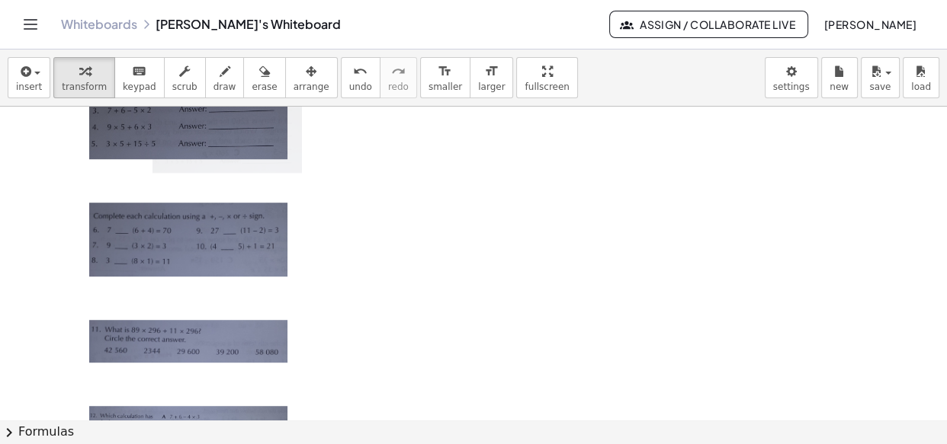
click at [232, 229] on img at bounding box center [188, 240] width 198 height 74
drag, startPoint x: 287, startPoint y: 231, endPoint x: 159, endPoint y: 236, distance: 128.2
click at [159, 236] on div at bounding box center [188, 356] width 229 height 643
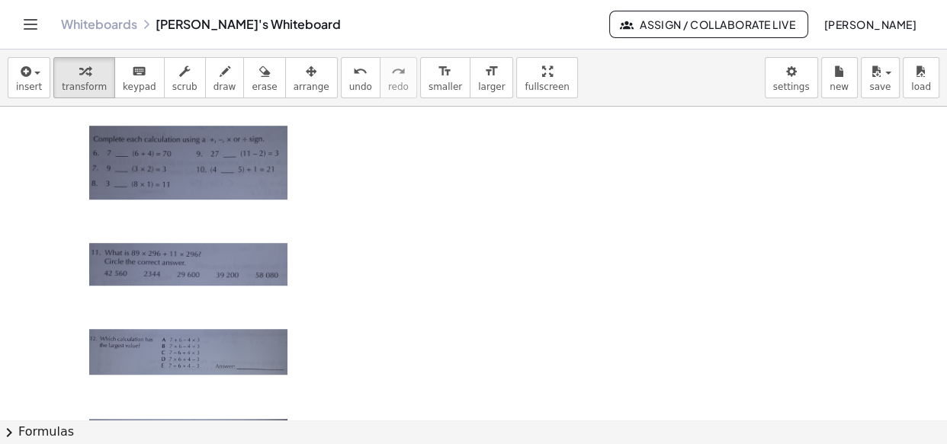
drag, startPoint x: 290, startPoint y: 264, endPoint x: 152, endPoint y: 265, distance: 138.0
click at [152, 265] on div at bounding box center [188, 279] width 229 height 643
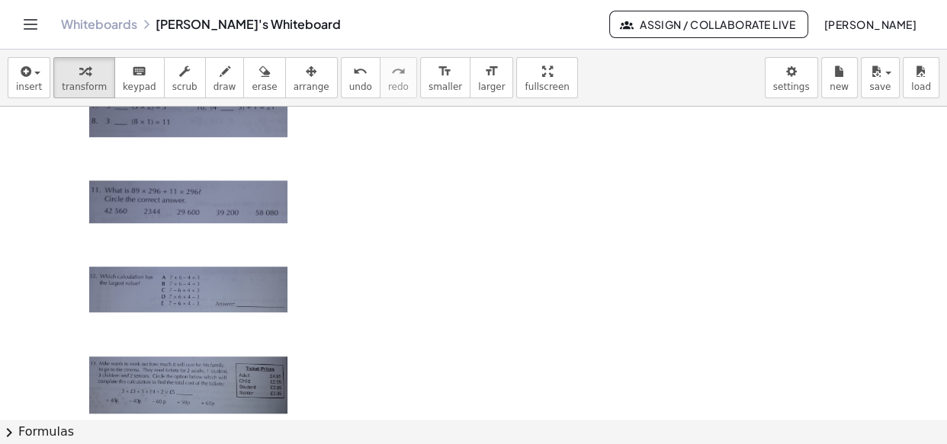
scroll to position [16692, 0]
drag, startPoint x: 295, startPoint y: 284, endPoint x: 137, endPoint y: 284, distance: 157.8
click at [137, 284] on div at bounding box center [188, 216] width 229 height 643
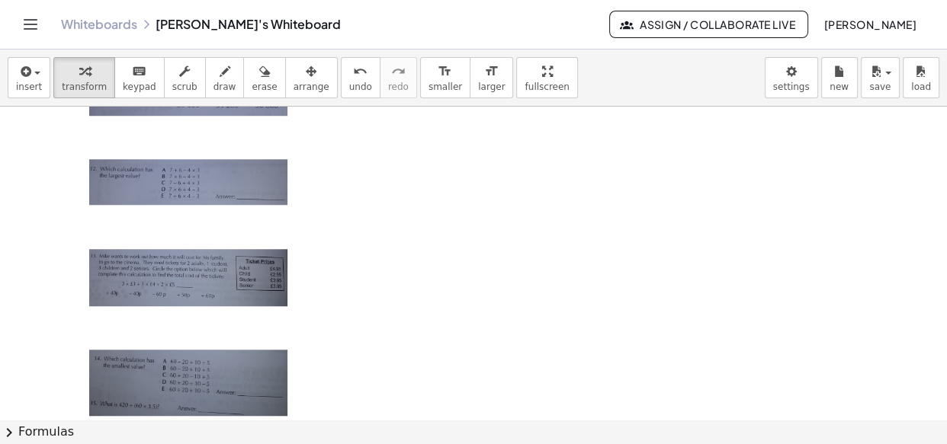
drag, startPoint x: 289, startPoint y: 292, endPoint x: 171, endPoint y: 288, distance: 118.2
click at [171, 288] on div at bounding box center [188, 109] width 229 height 643
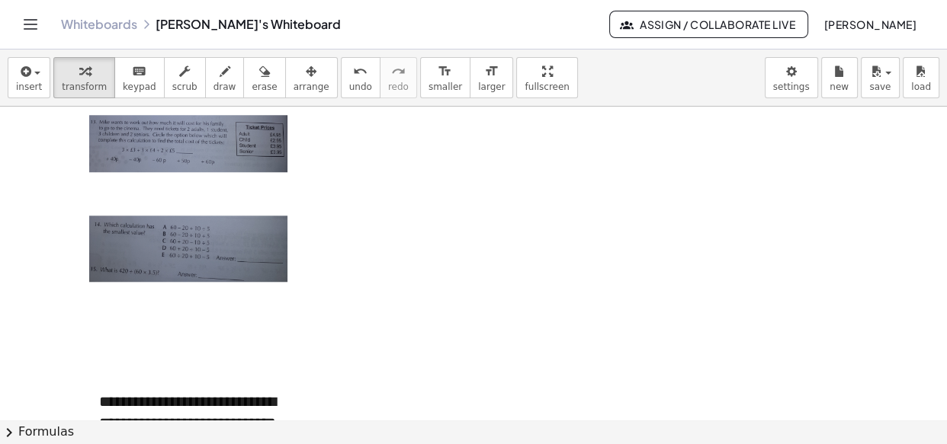
scroll to position [16934, 0]
drag, startPoint x: 295, startPoint y: 258, endPoint x: 168, endPoint y: 249, distance: 126.9
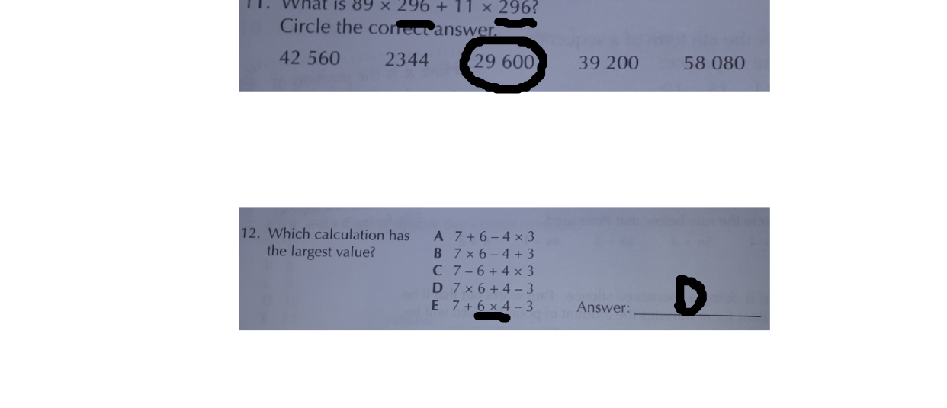
scroll to position [16734, 0]
